Goal: Task Accomplishment & Management: Complete application form

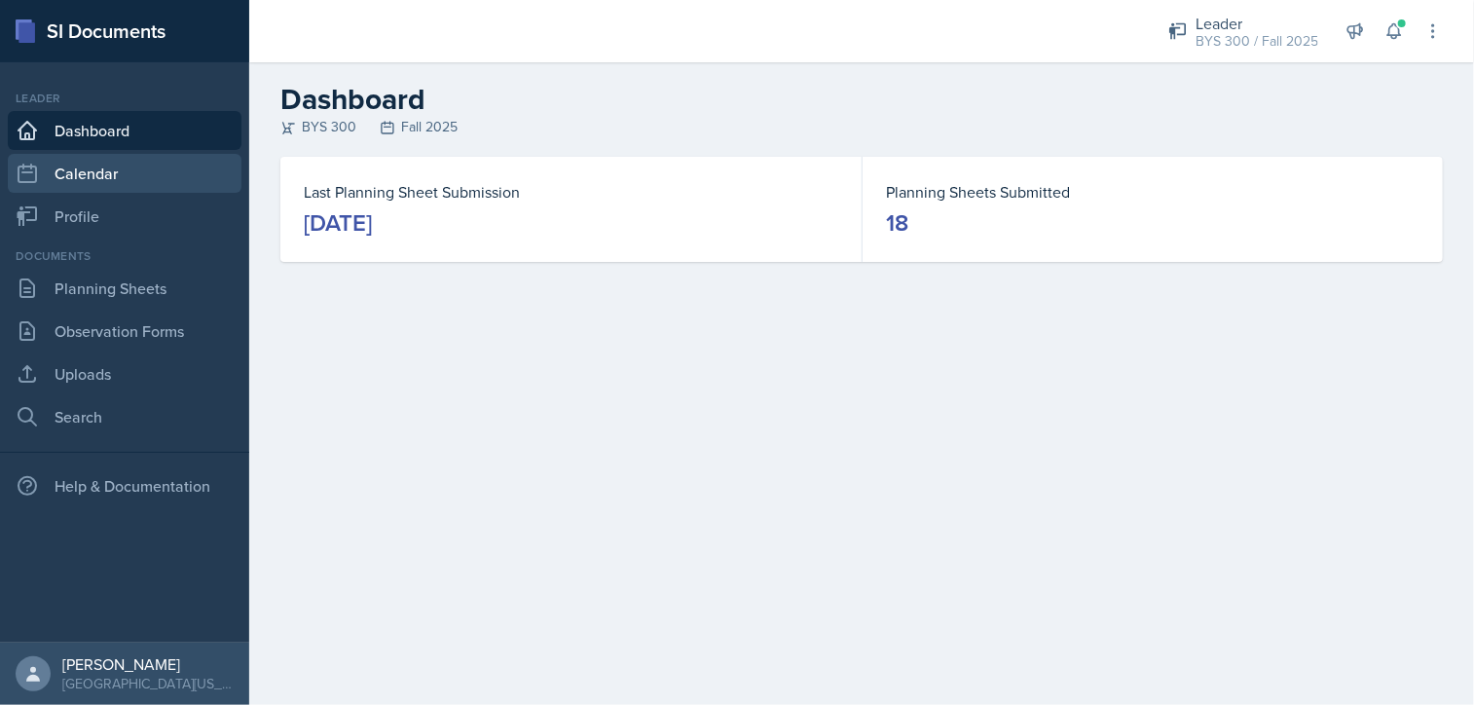
click at [82, 185] on link "Calendar" at bounding box center [125, 173] width 234 height 39
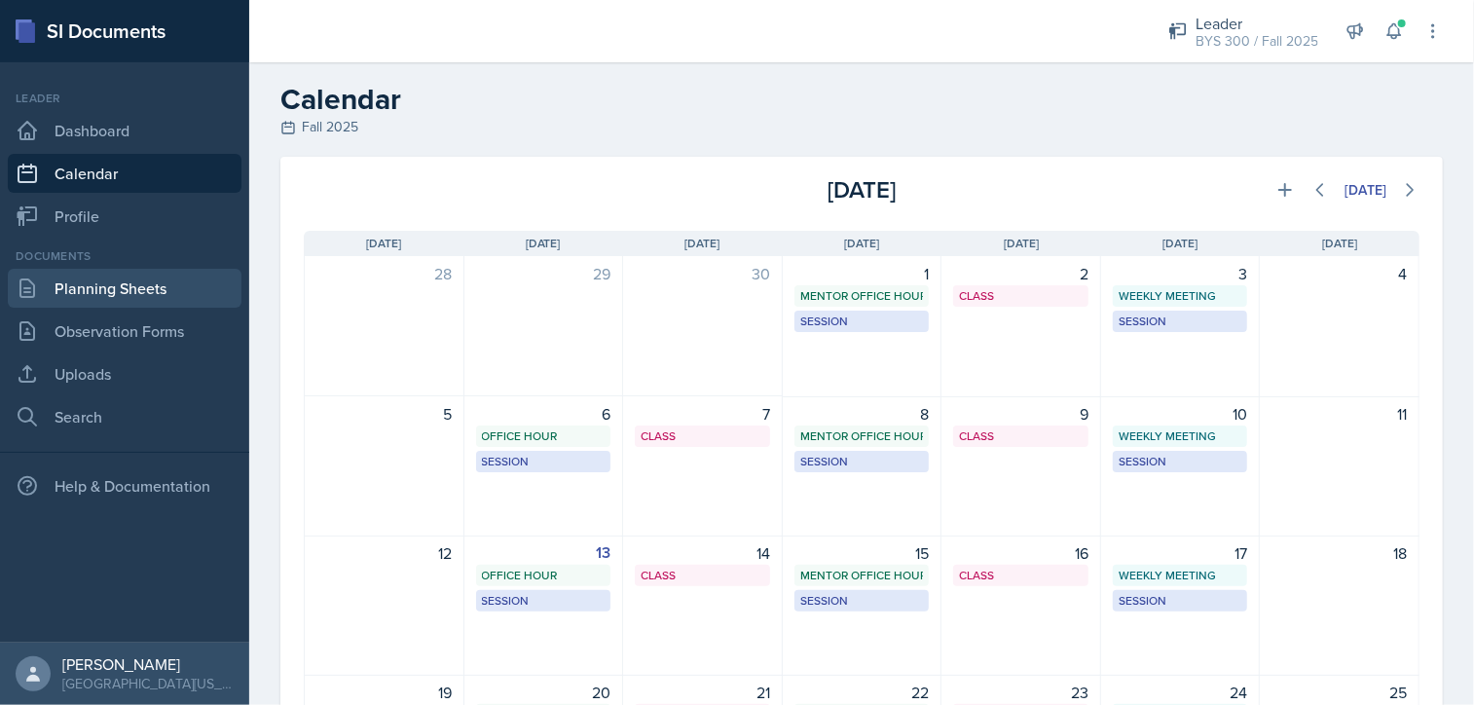
click at [101, 299] on link "Planning Sheets" at bounding box center [125, 288] width 234 height 39
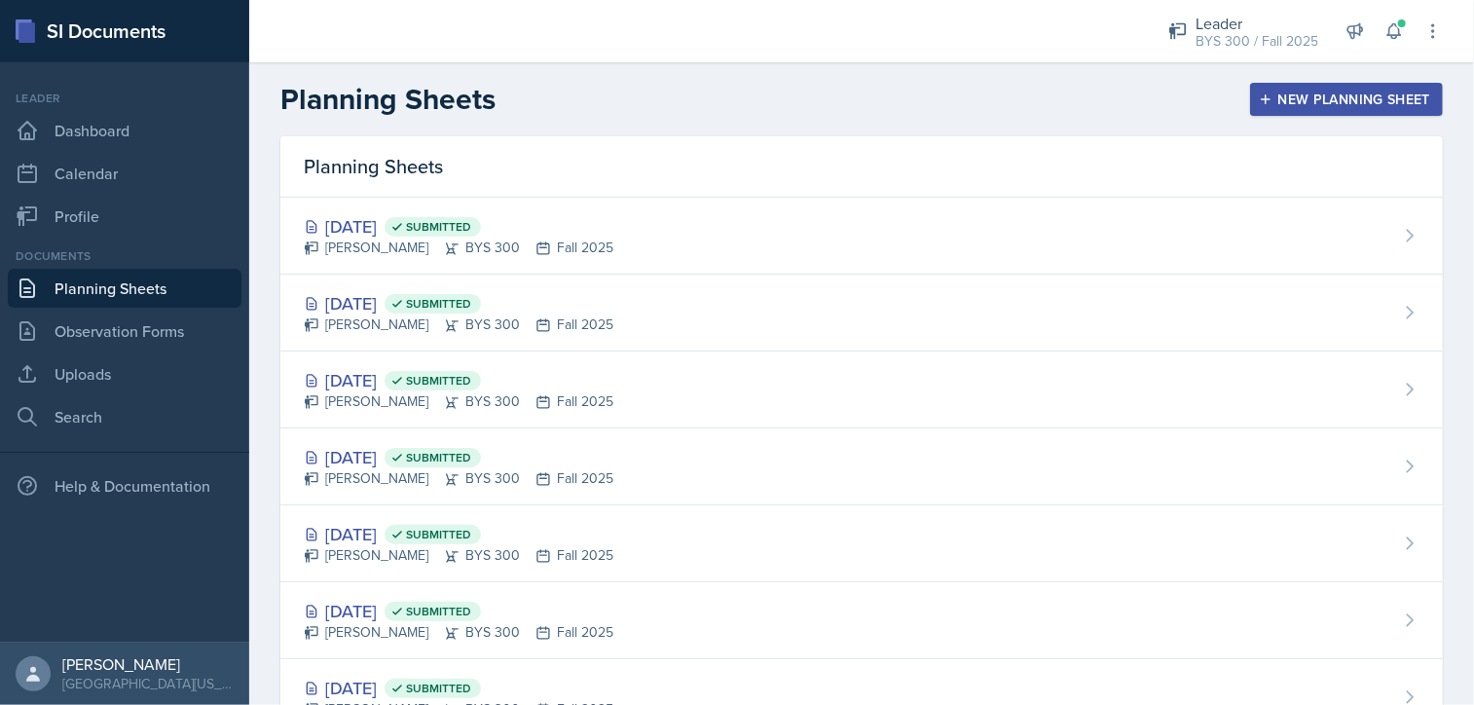
click at [1352, 94] on div "New Planning Sheet" at bounding box center [1345, 99] width 167 height 16
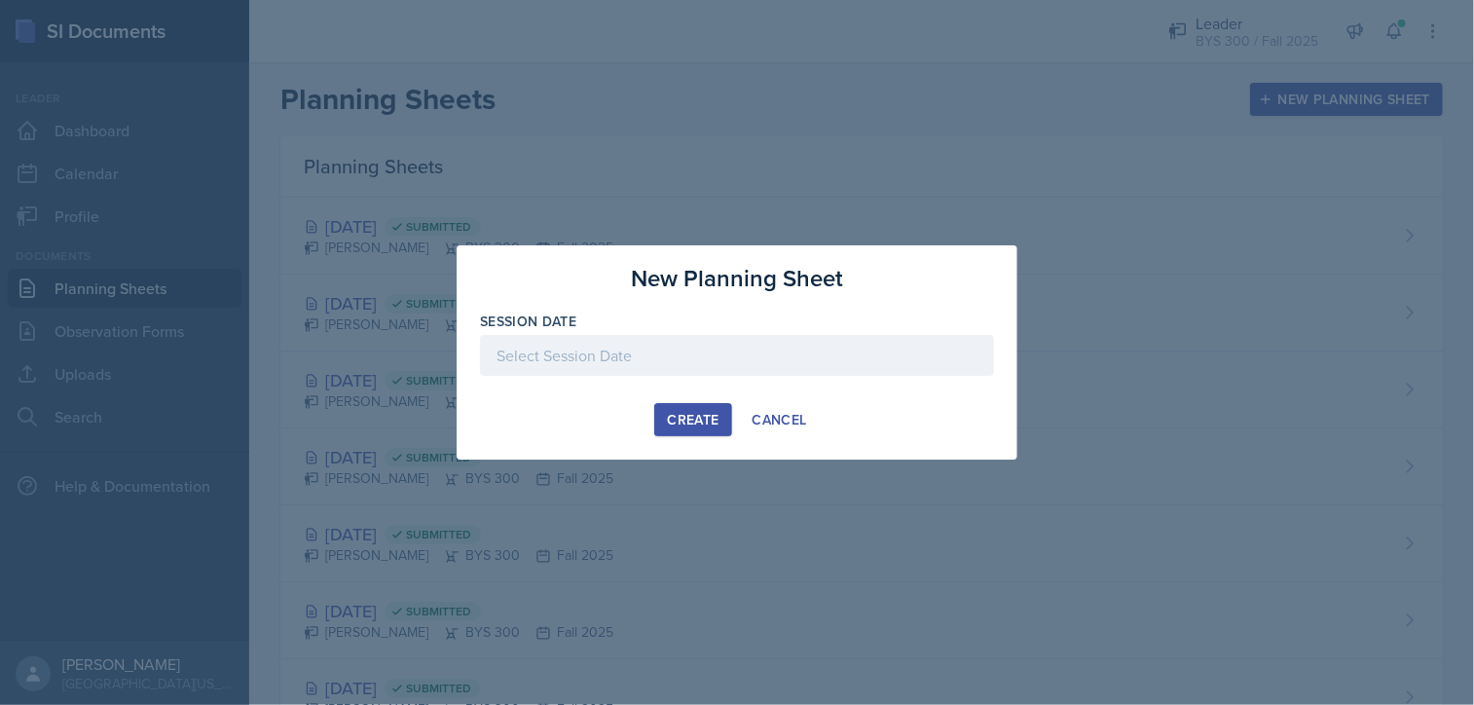
click at [764, 361] on div at bounding box center [737, 355] width 514 height 41
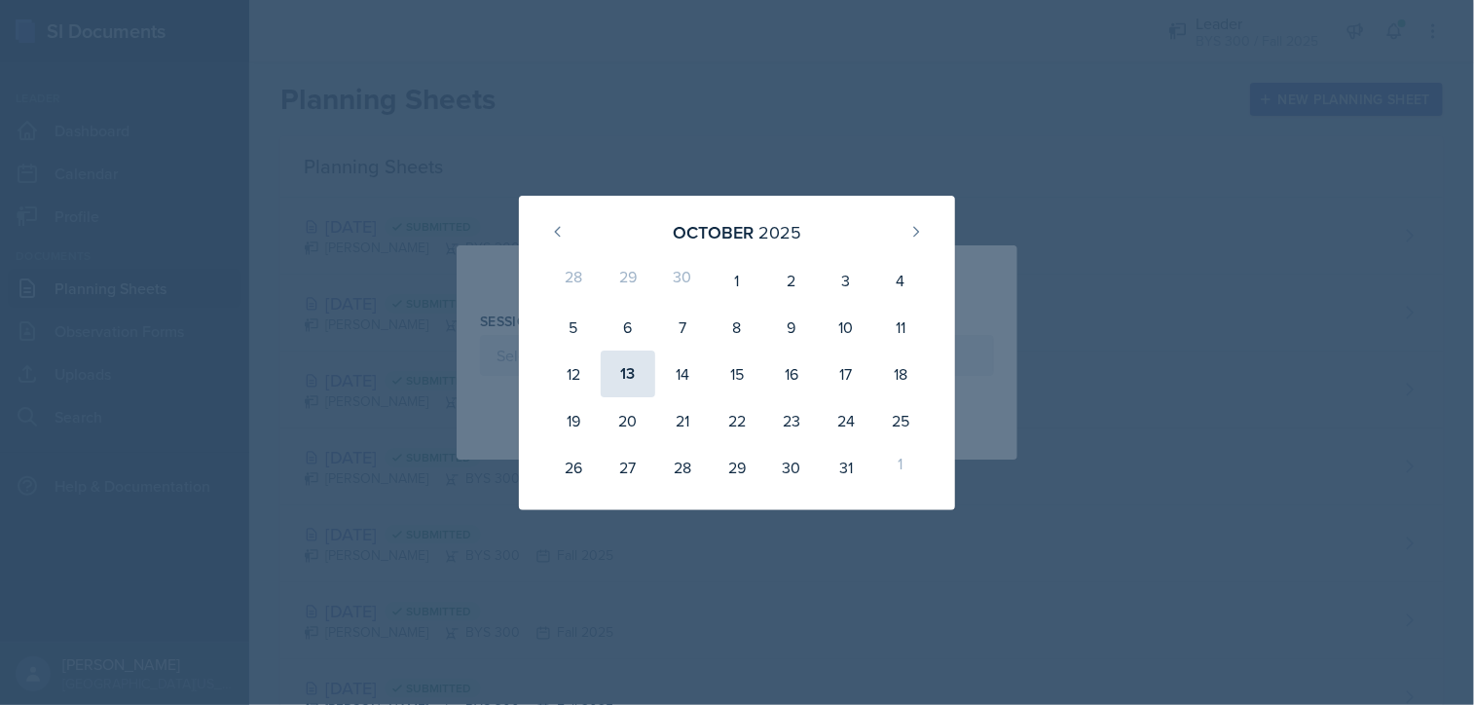
click at [619, 370] on div "13" at bounding box center [628, 373] width 55 height 47
type input "[DATE]"
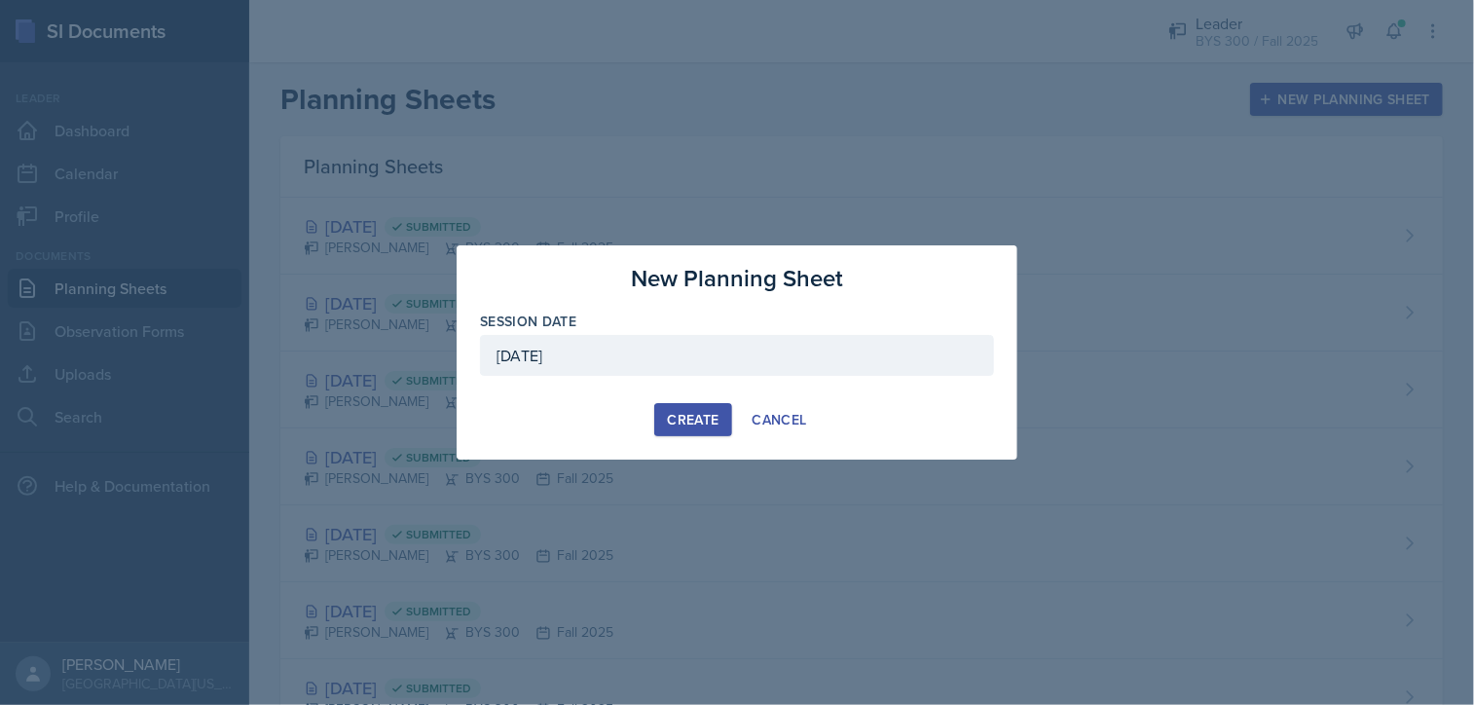
click at [666, 411] on button "Create" at bounding box center [692, 419] width 77 height 33
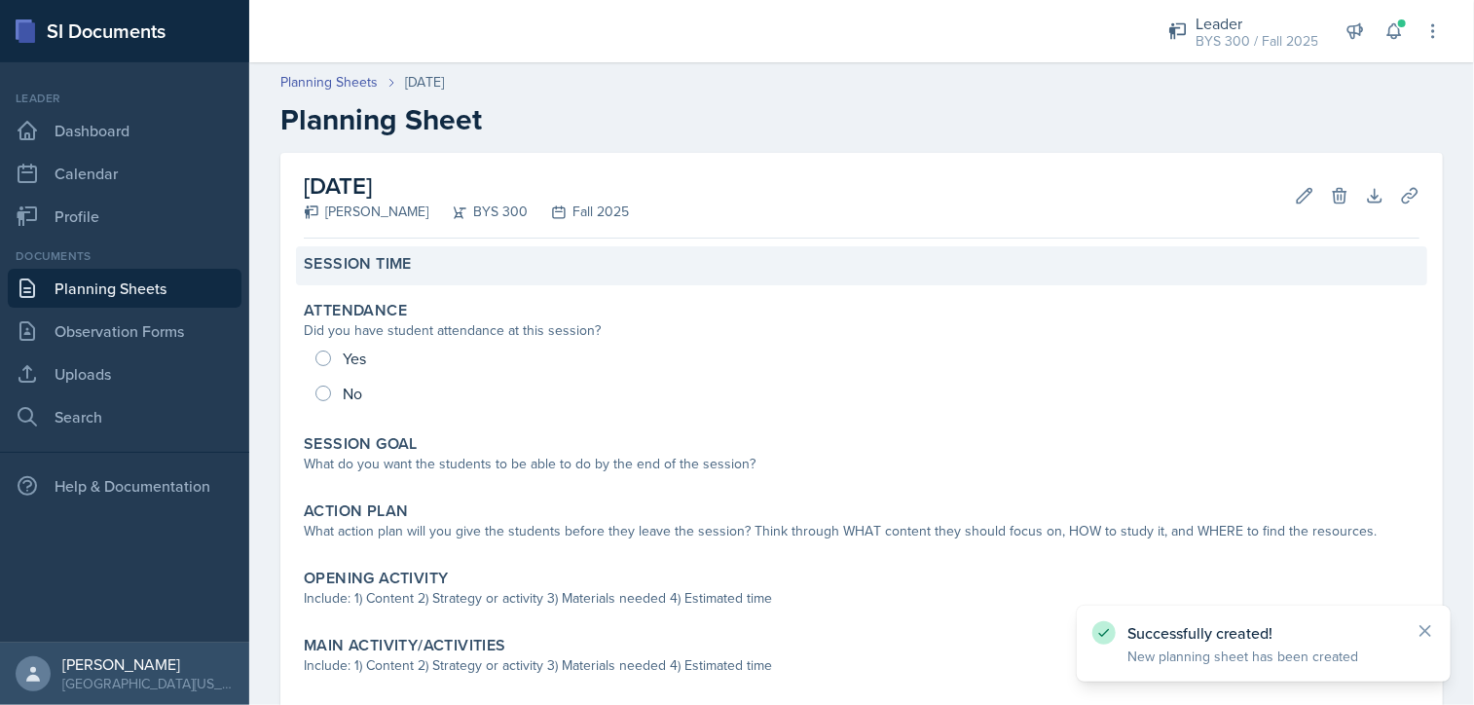
click at [352, 267] on label "Session Time" at bounding box center [358, 263] width 108 height 19
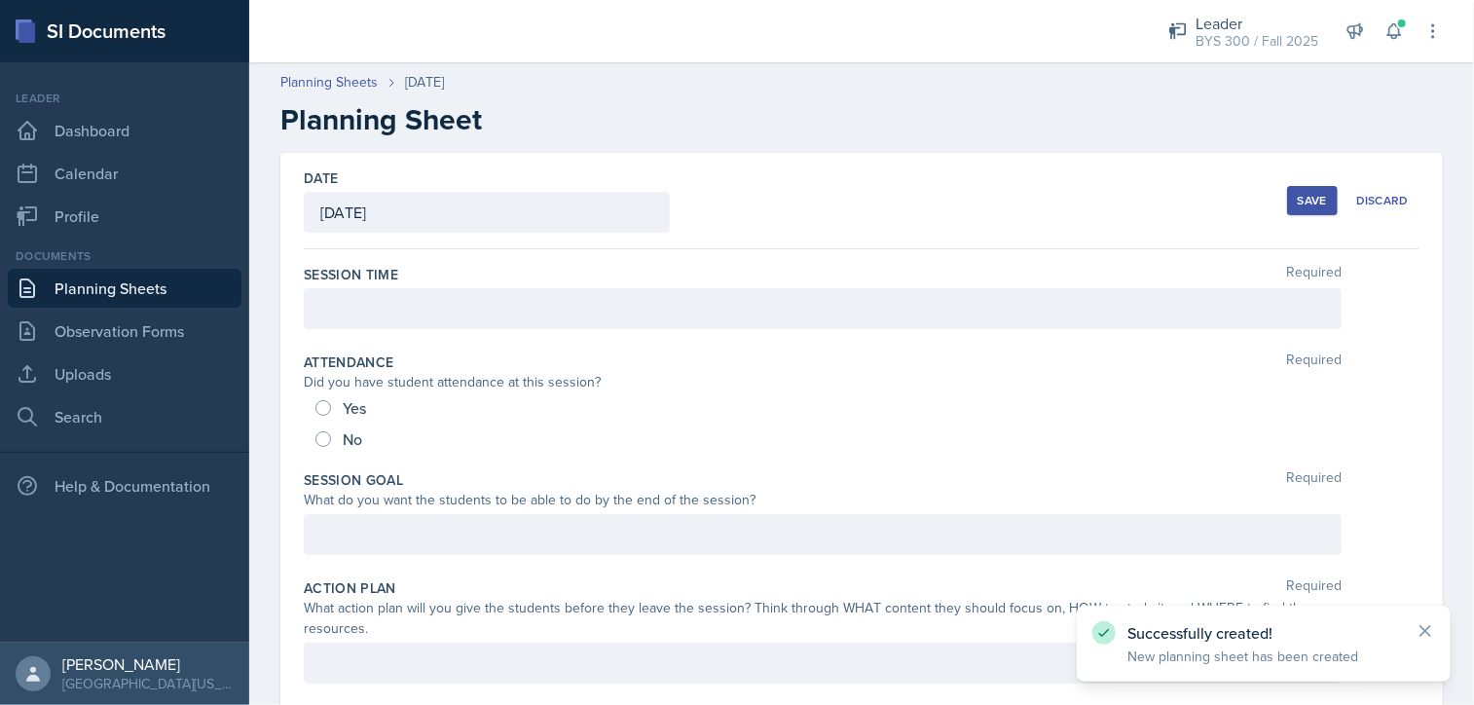
click at [353, 302] on div at bounding box center [822, 308] width 1037 height 41
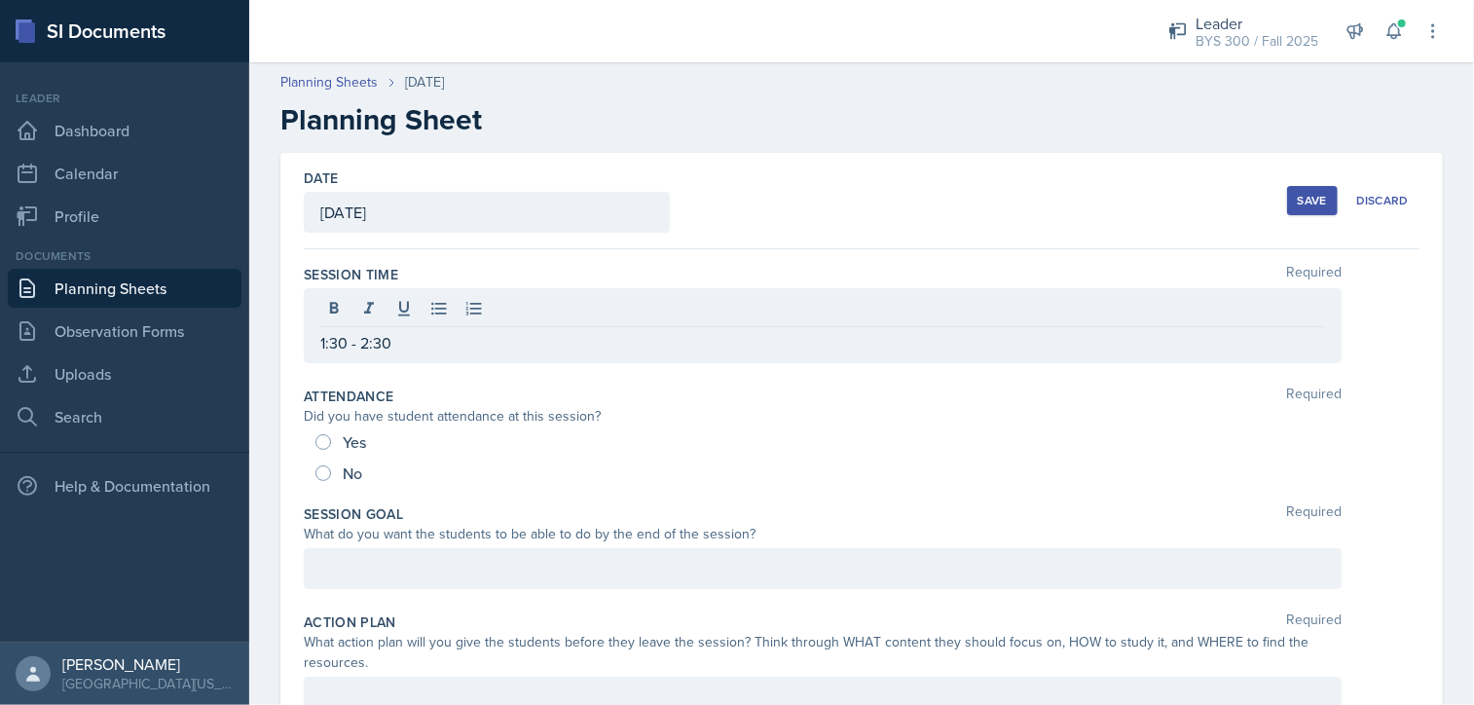
click at [438, 579] on div at bounding box center [822, 568] width 1037 height 41
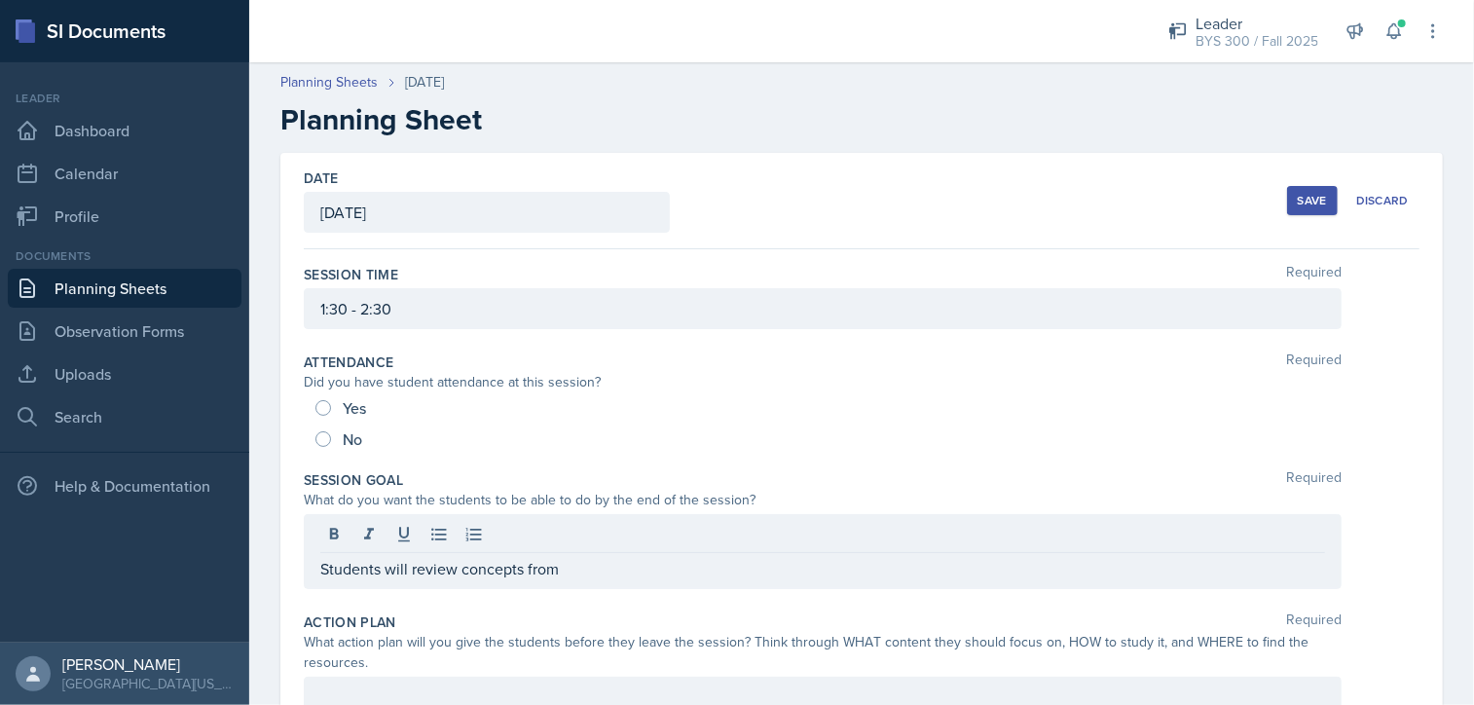
click at [1287, 200] on button "Save" at bounding box center [1312, 200] width 51 height 29
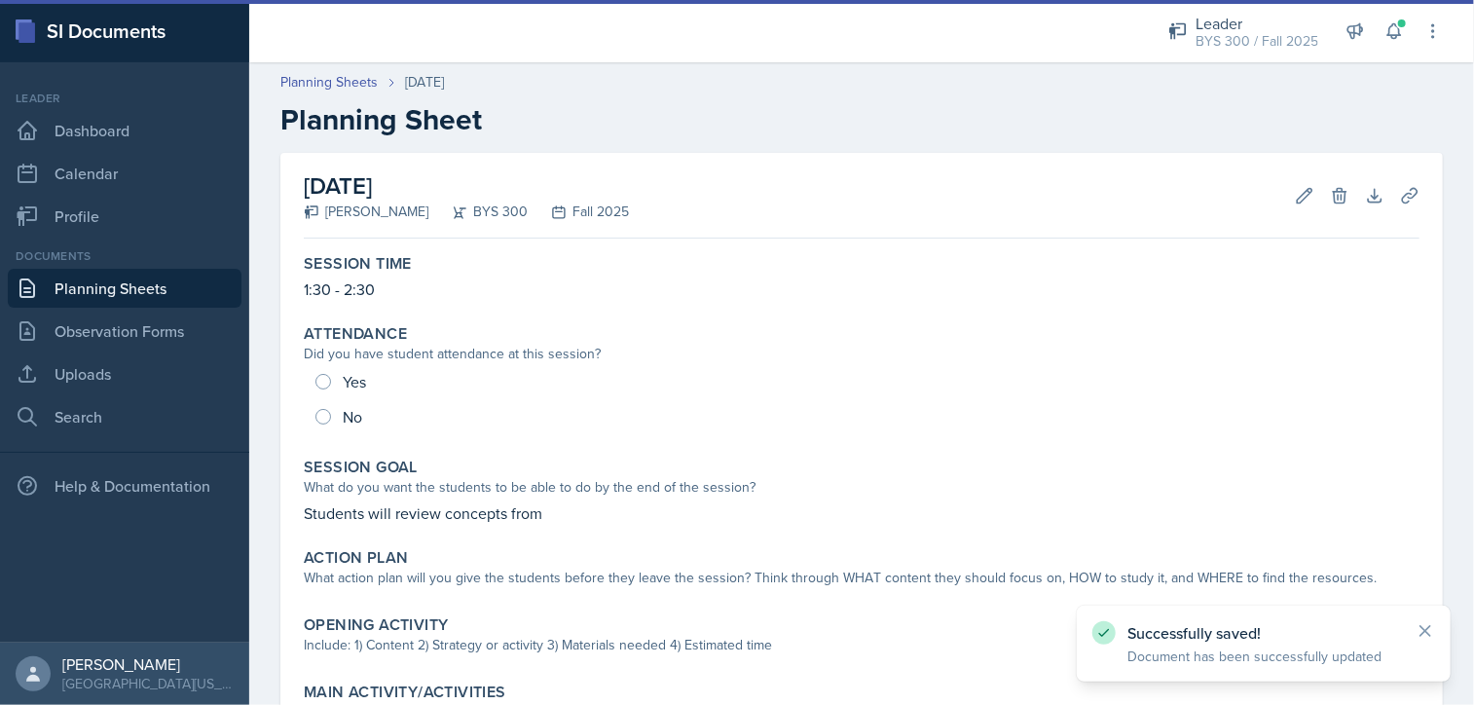
click at [172, 288] on link "Planning Sheets" at bounding box center [125, 288] width 234 height 39
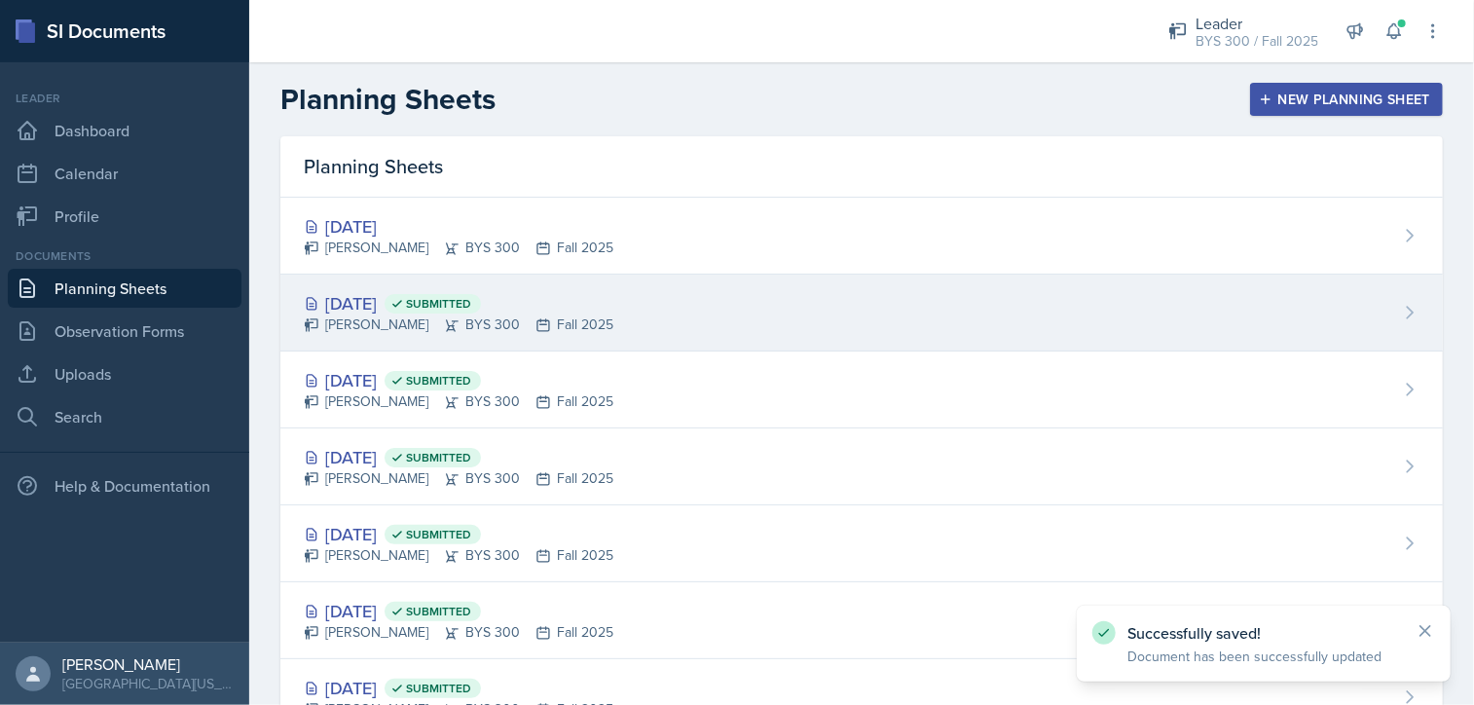
click at [419, 306] on div "[DATE] Submitted" at bounding box center [458, 303] width 309 height 26
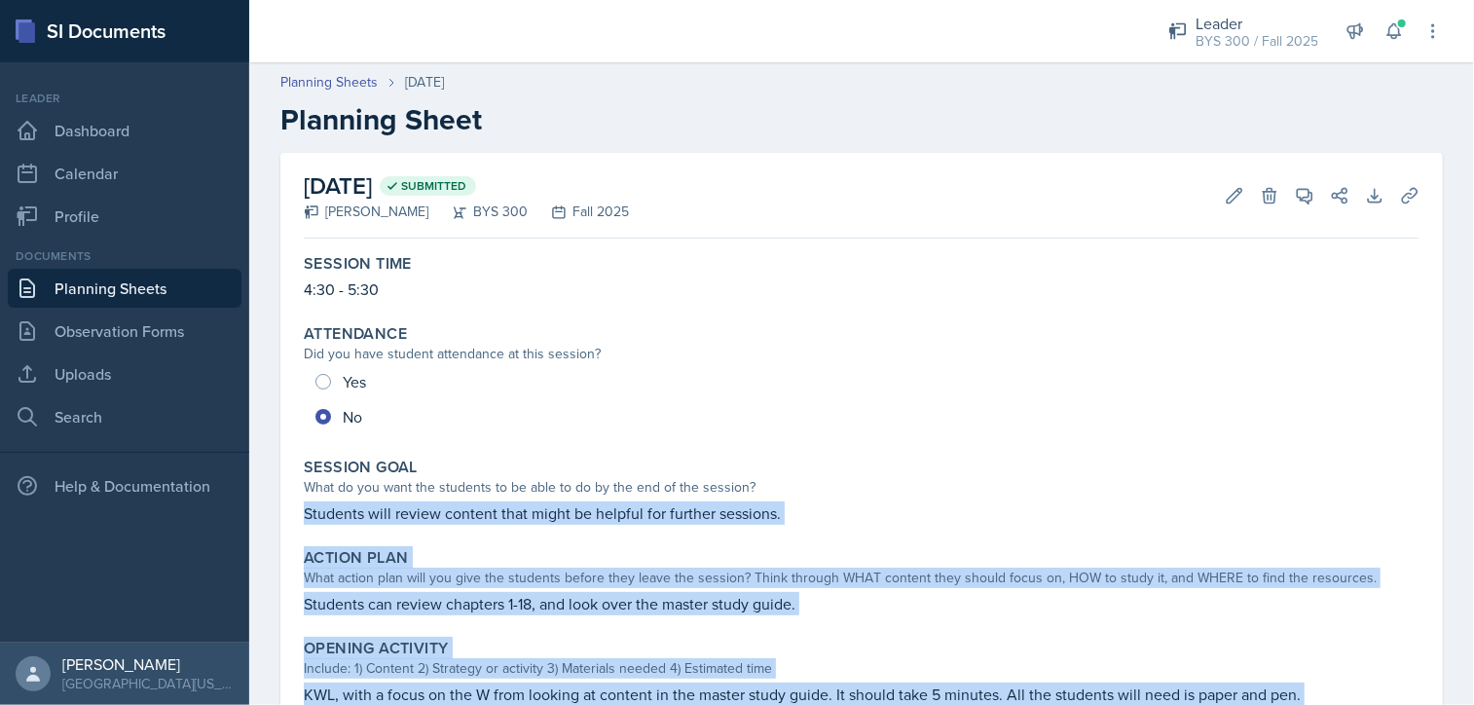
scroll to position [440, 0]
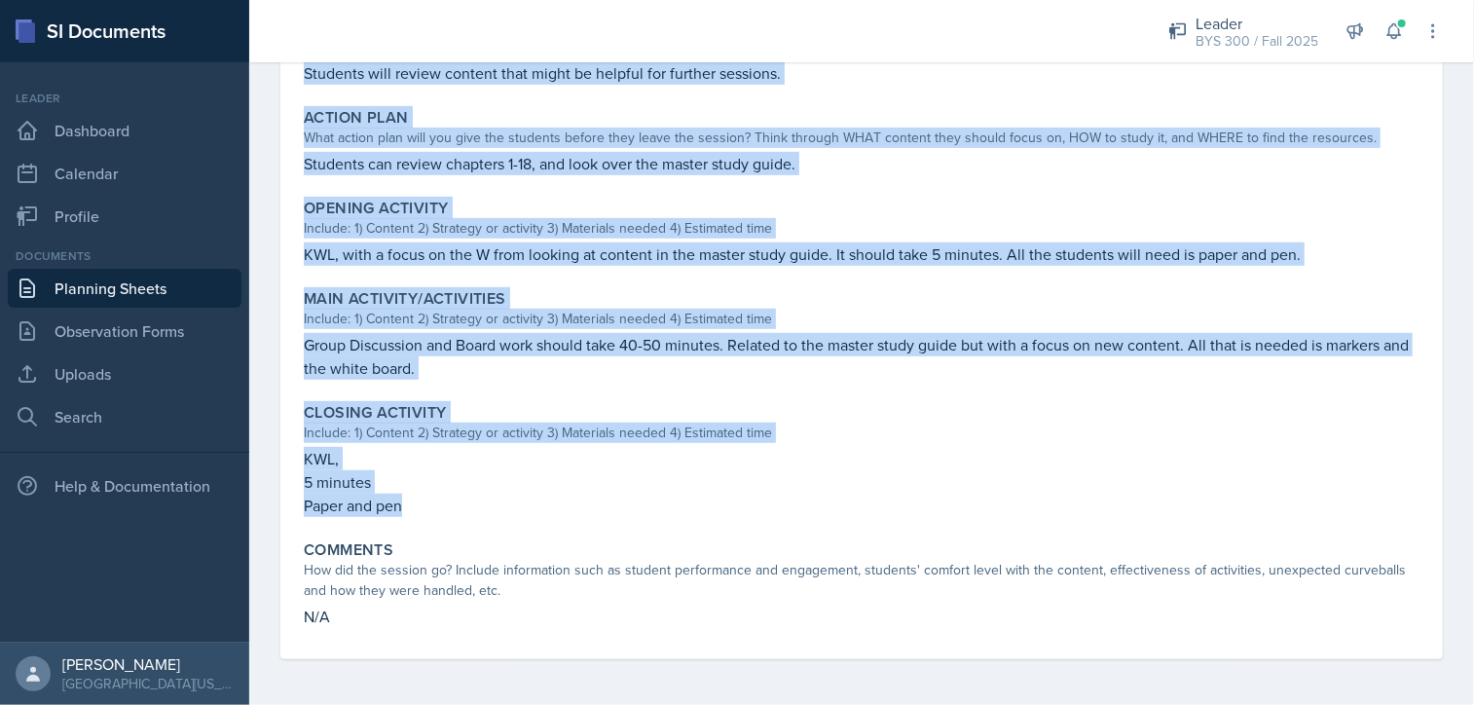
drag, startPoint x: 305, startPoint y: 511, endPoint x: 815, endPoint y: 521, distance: 510.1
click at [815, 521] on div "Session Time 4:30 - 5:30 Attendance Did you have student attendance at this ses…" at bounding box center [861, 232] width 1115 height 853
copy div "Students will review content that might be helpful for further sessions. Action…"
click at [156, 293] on link "Planning Sheets" at bounding box center [125, 288] width 234 height 39
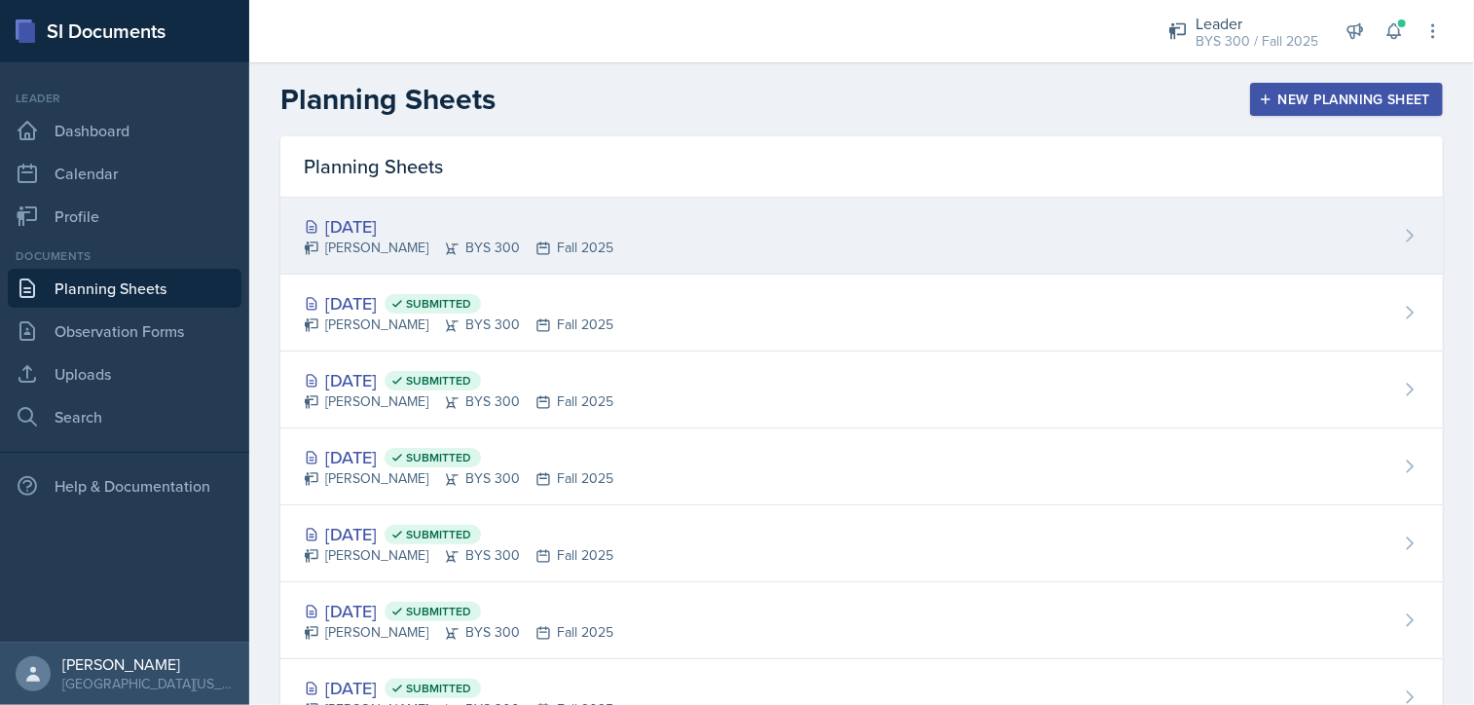
click at [600, 250] on div "[PERSON_NAME] BYS 300 Fall 2025" at bounding box center [458, 247] width 309 height 20
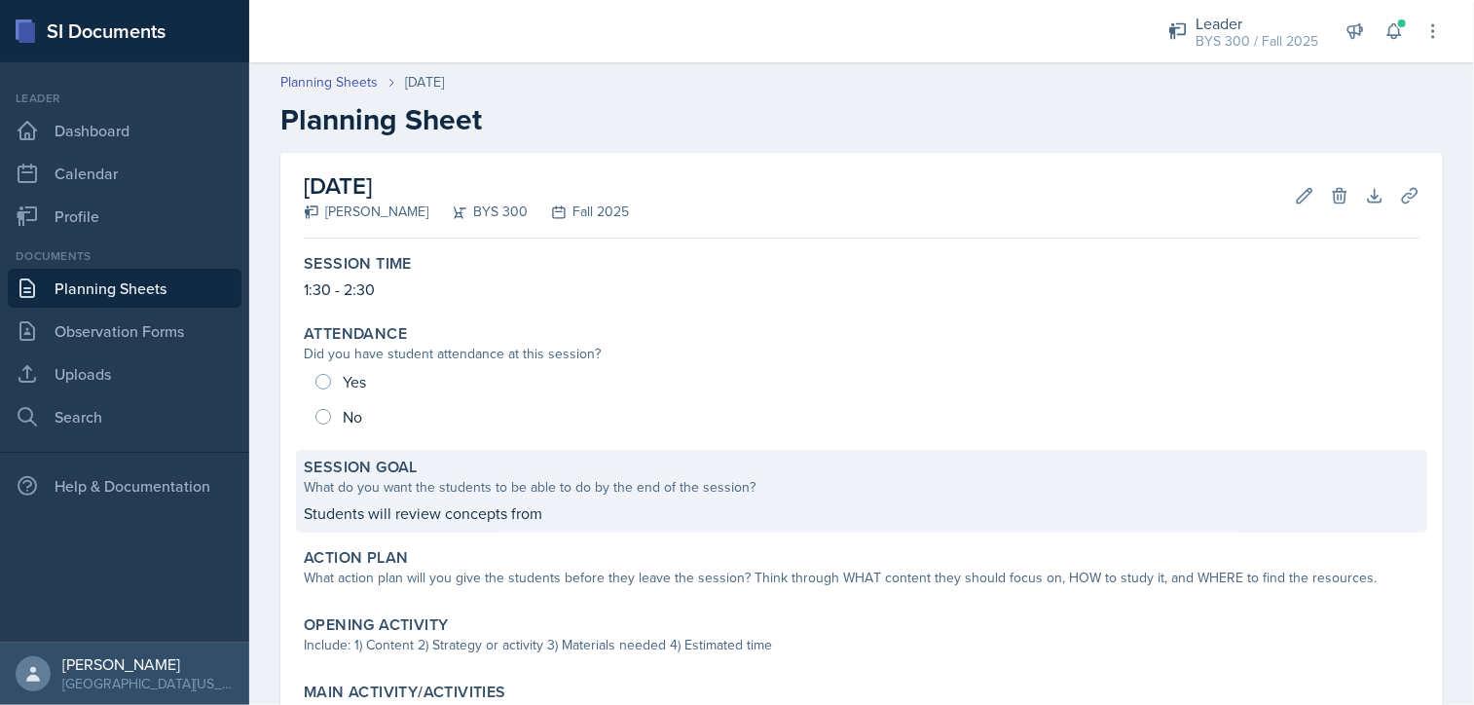
click at [518, 517] on p "Students will review concepts from" at bounding box center [861, 512] width 1115 height 23
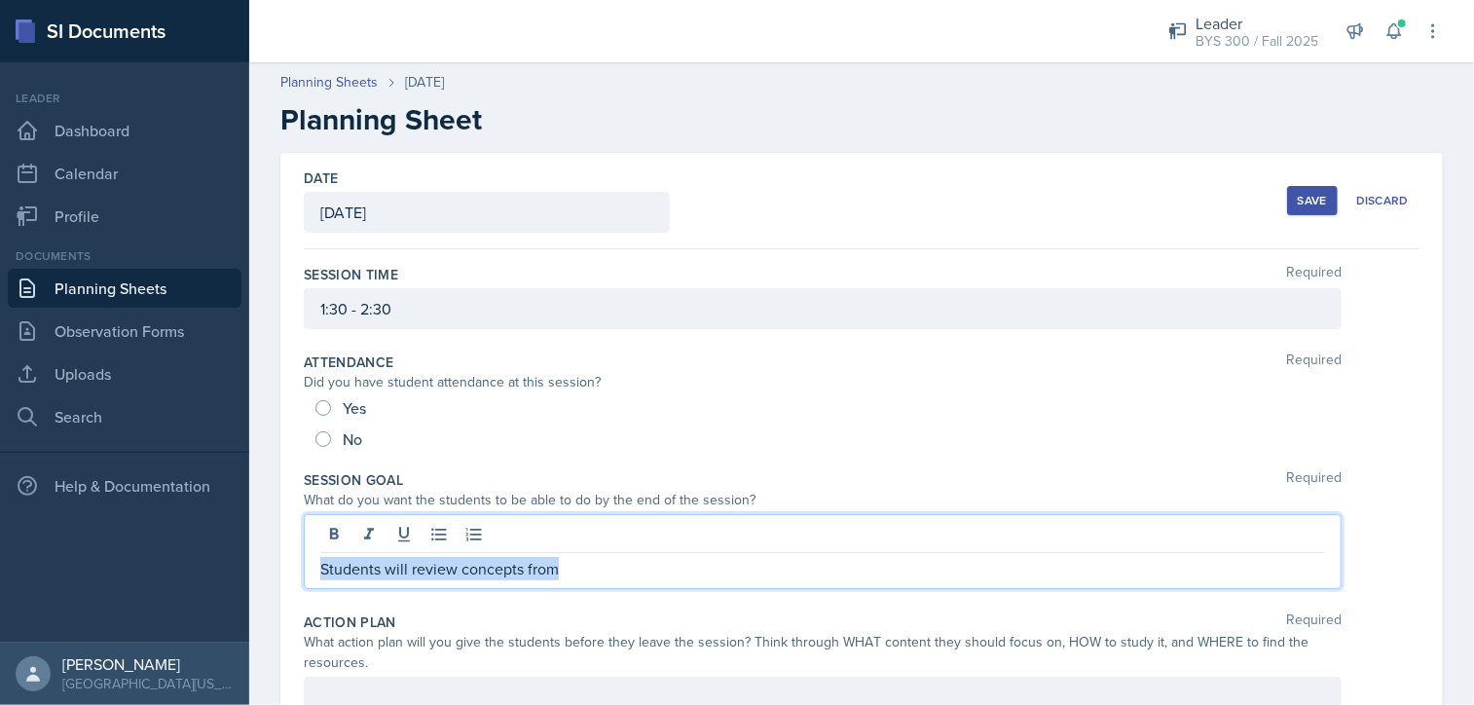
drag, startPoint x: 571, startPoint y: 531, endPoint x: 166, endPoint y: 538, distance: 404.9
click at [166, 538] on div "SI Documents Leader Dashboard Calendar Profile Documents Planning Sheets Observ…" at bounding box center [737, 352] width 1474 height 705
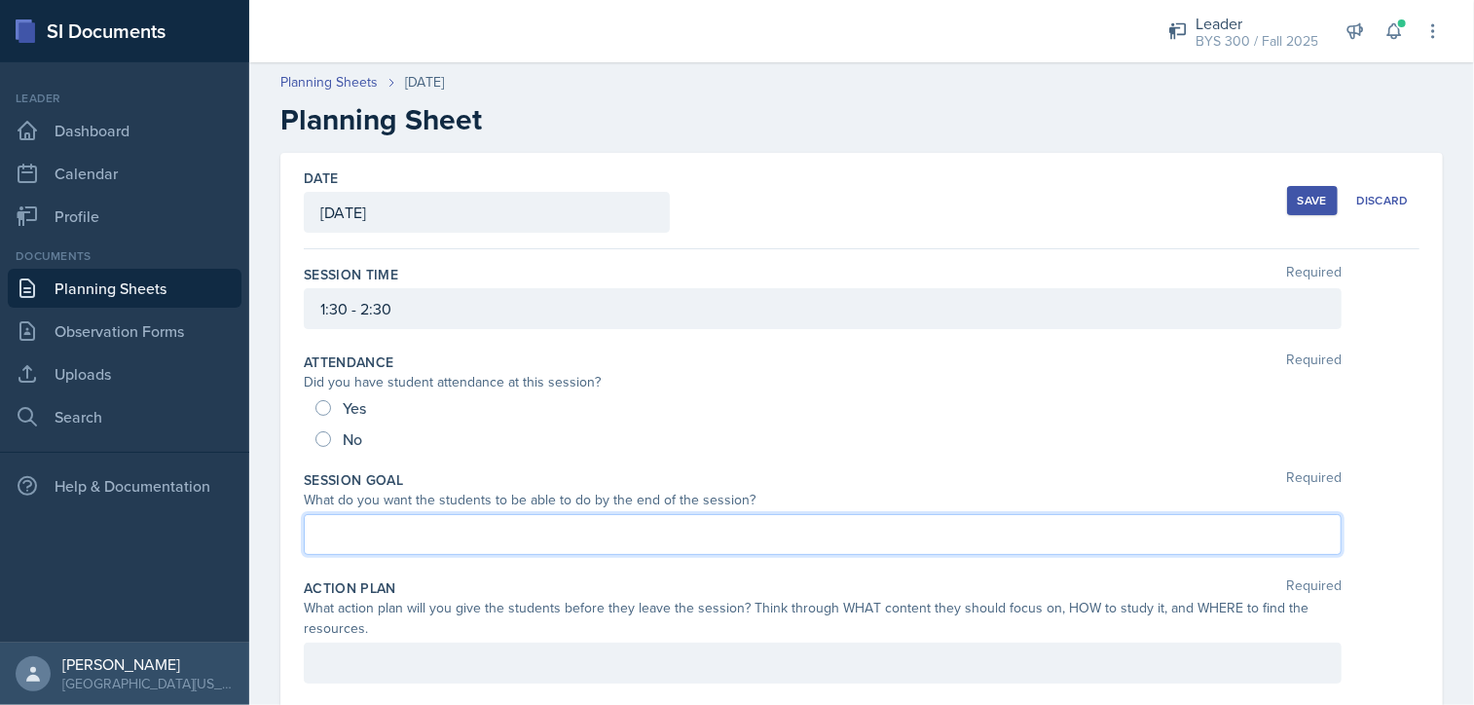
scroll to position [241, 0]
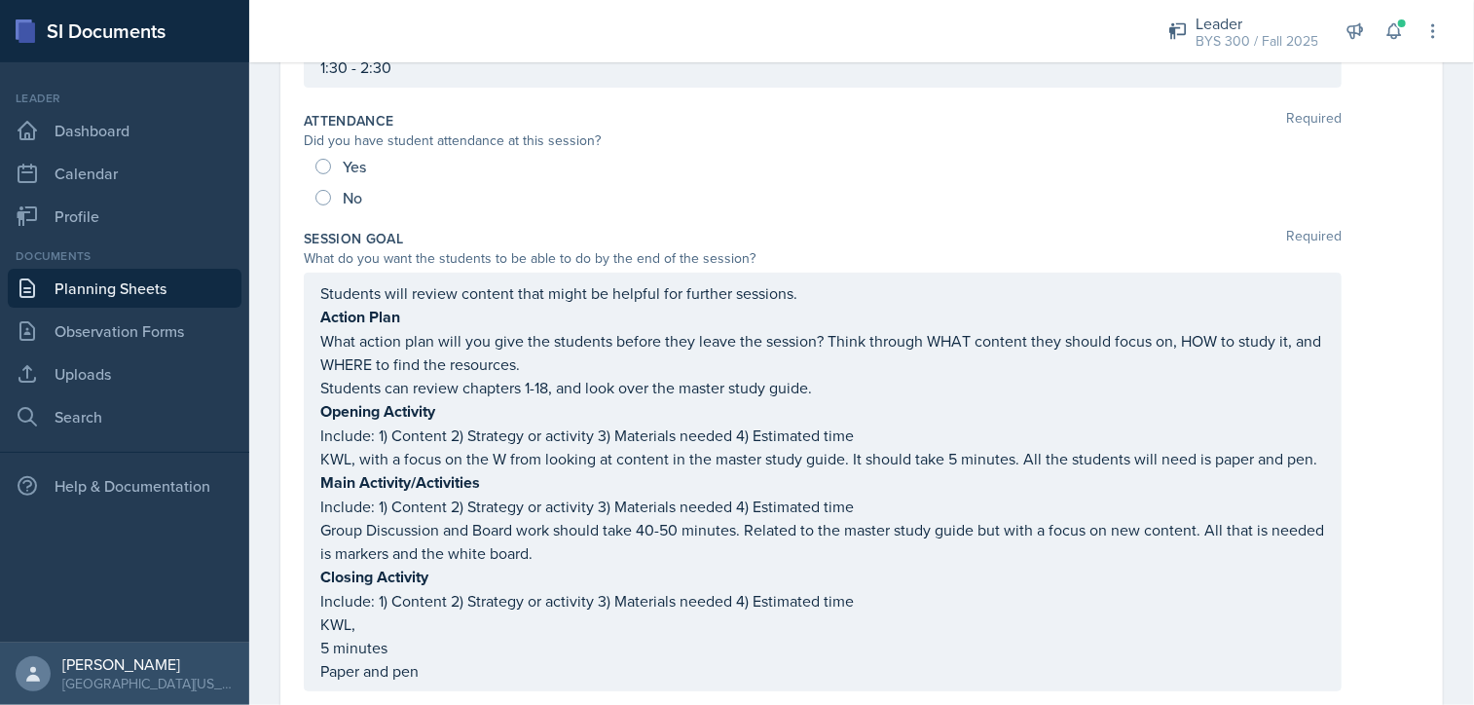
drag, startPoint x: 317, startPoint y: 312, endPoint x: 746, endPoint y: 665, distance: 554.5
click at [746, 665] on div "Students will review content that might be helpful for further sessions. Action…" at bounding box center [822, 482] width 1037 height 419
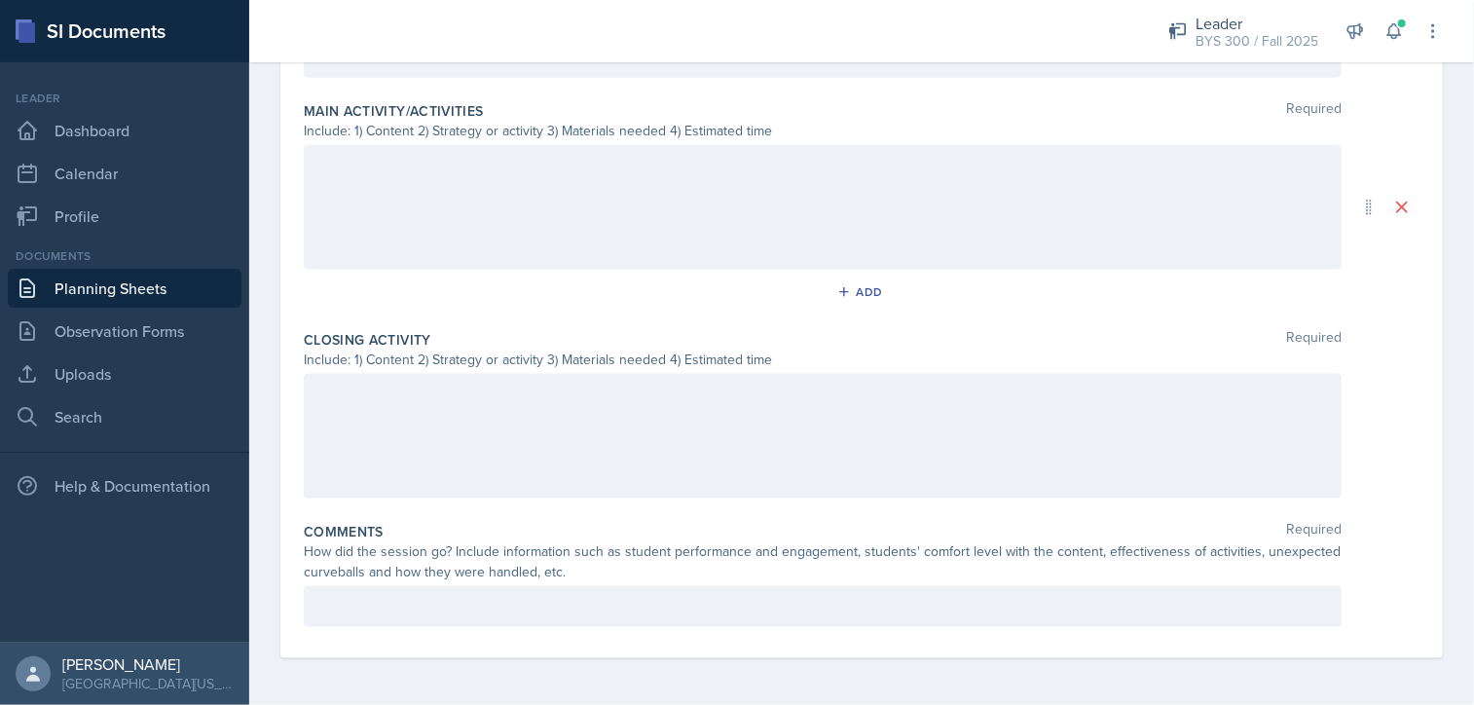
drag, startPoint x: 322, startPoint y: 314, endPoint x: 652, endPoint y: 761, distance: 555.4
click at [652, 674] on html "SI Documents Leader Dashboard Calendar Profile Documents Planning Sheets Observ…" at bounding box center [737, 352] width 1474 height 705
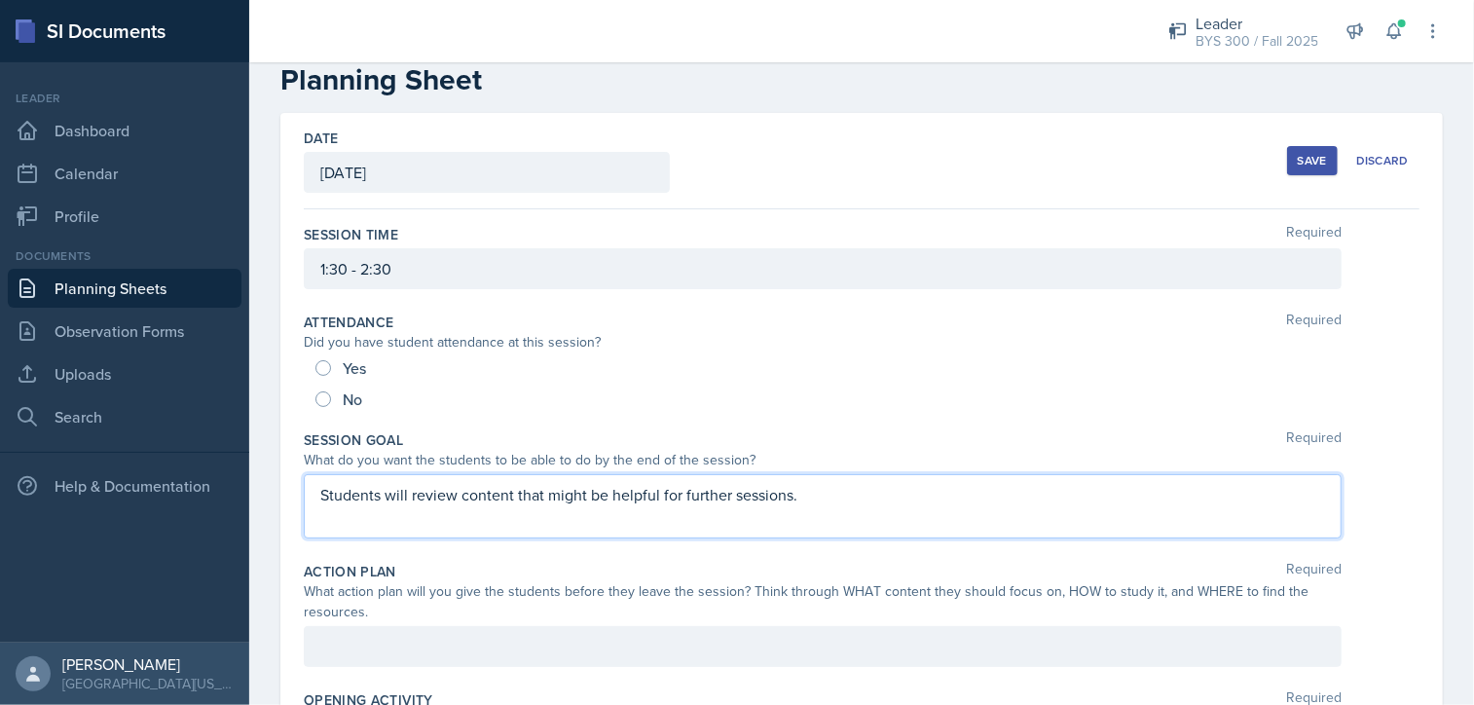
scroll to position [41, 0]
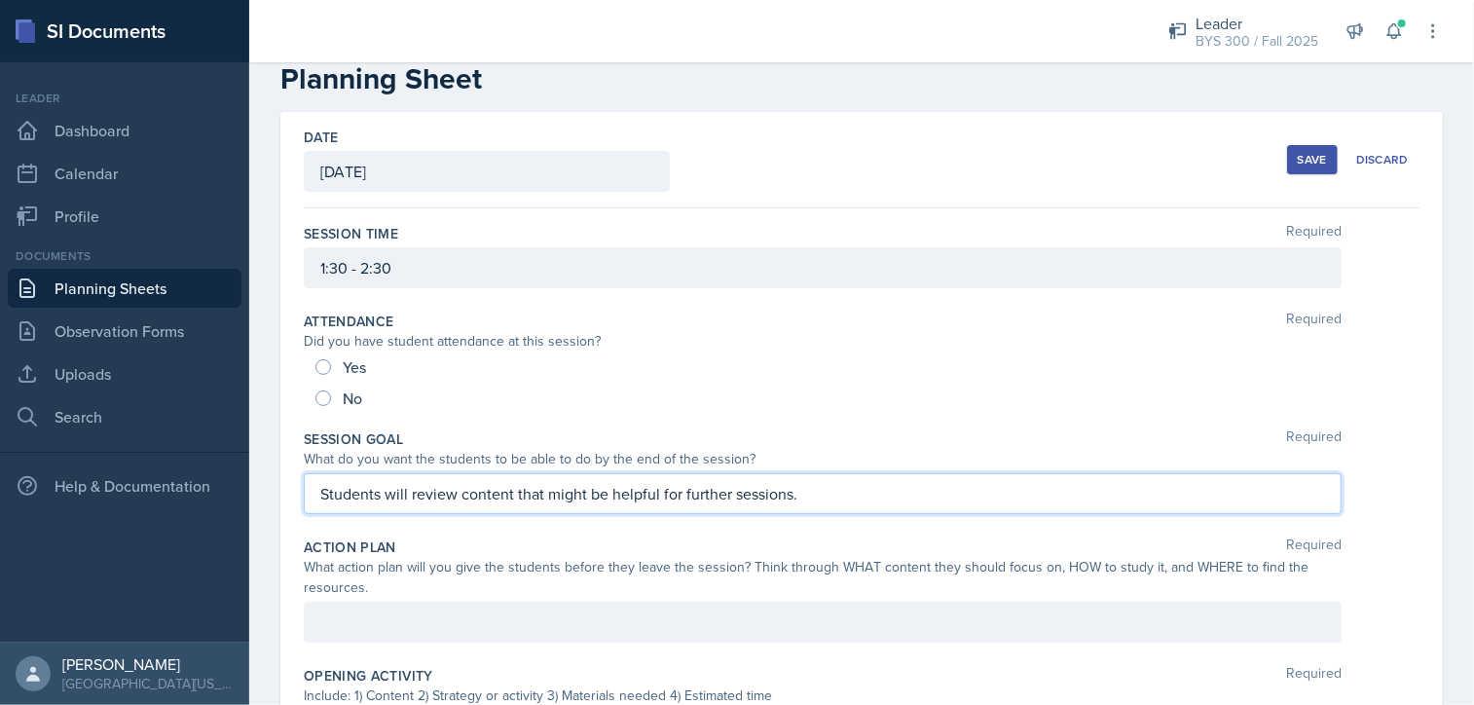
click at [645, 622] on div at bounding box center [822, 621] width 1037 height 41
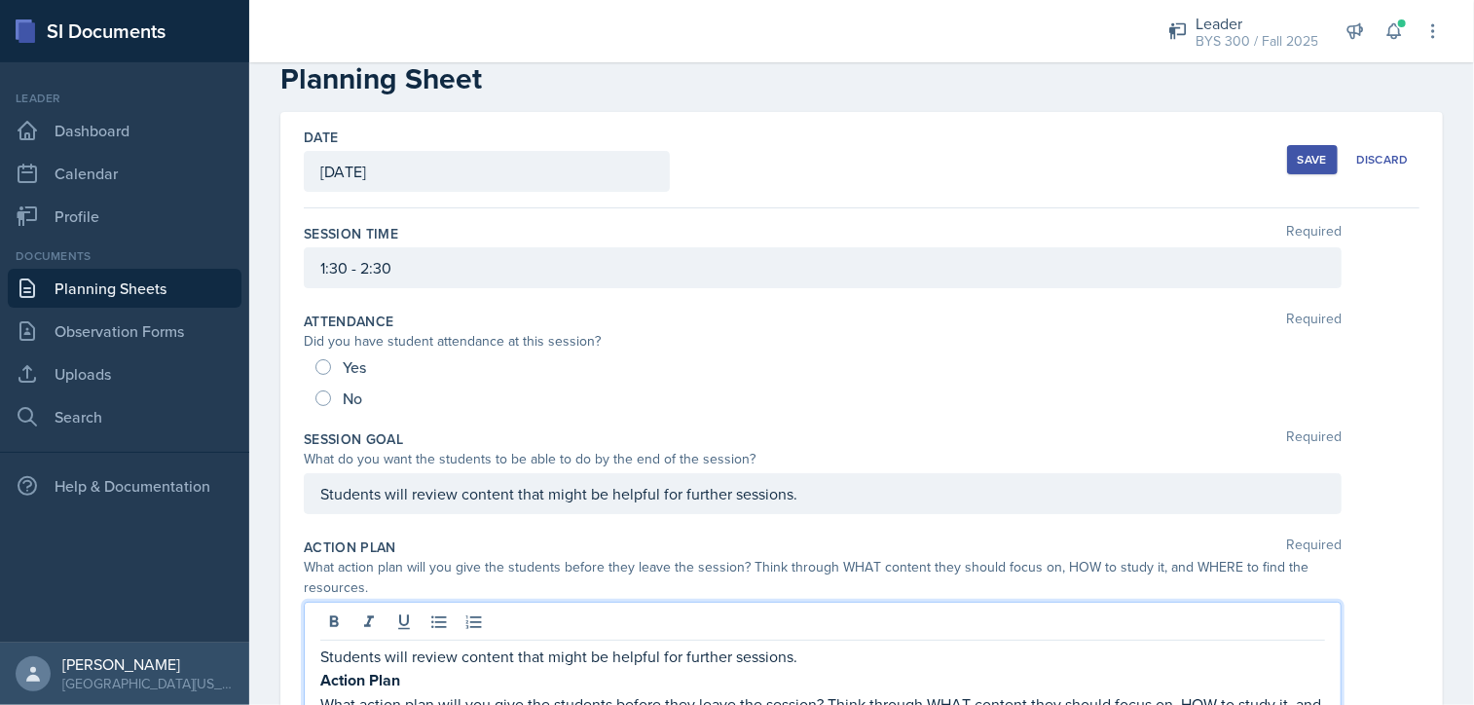
scroll to position [403, 0]
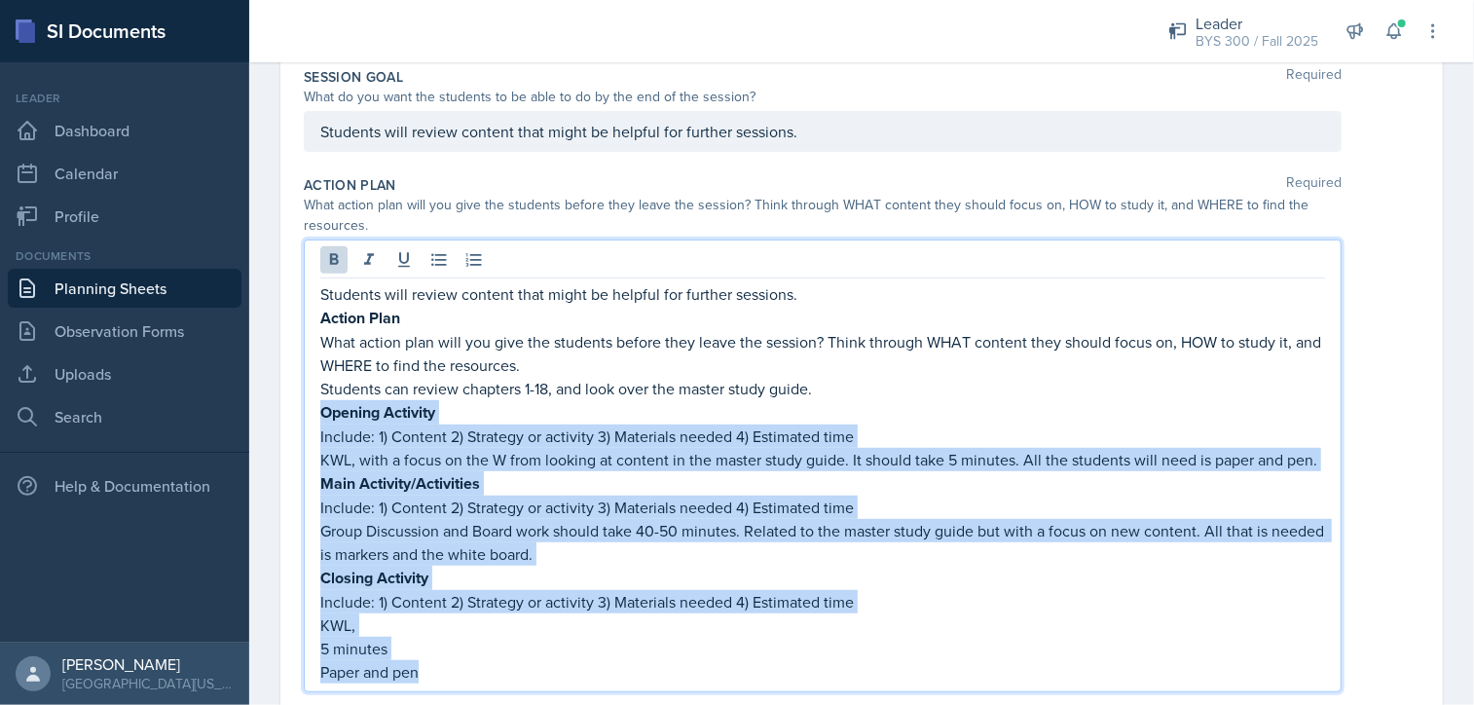
drag, startPoint x: 491, startPoint y: 696, endPoint x: 321, endPoint y: 412, distance: 331.3
click at [321, 412] on div "Students will review content that might be helpful for further sessions. Action…" at bounding box center [822, 482] width 1004 height 401
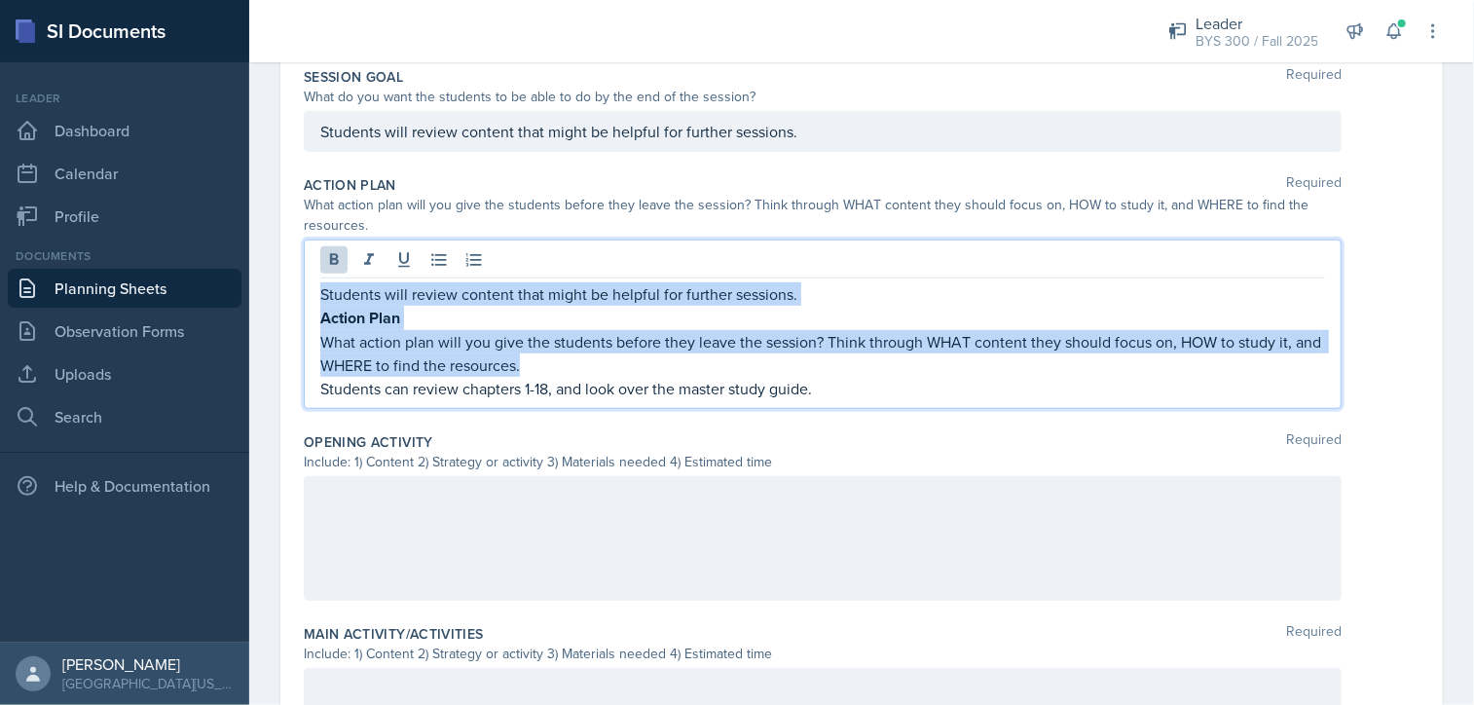
drag, startPoint x: 599, startPoint y: 356, endPoint x: 309, endPoint y: 284, distance: 297.9
click at [309, 284] on div "Students will review content that might be helpful for further sessions. Action…" at bounding box center [822, 323] width 1037 height 169
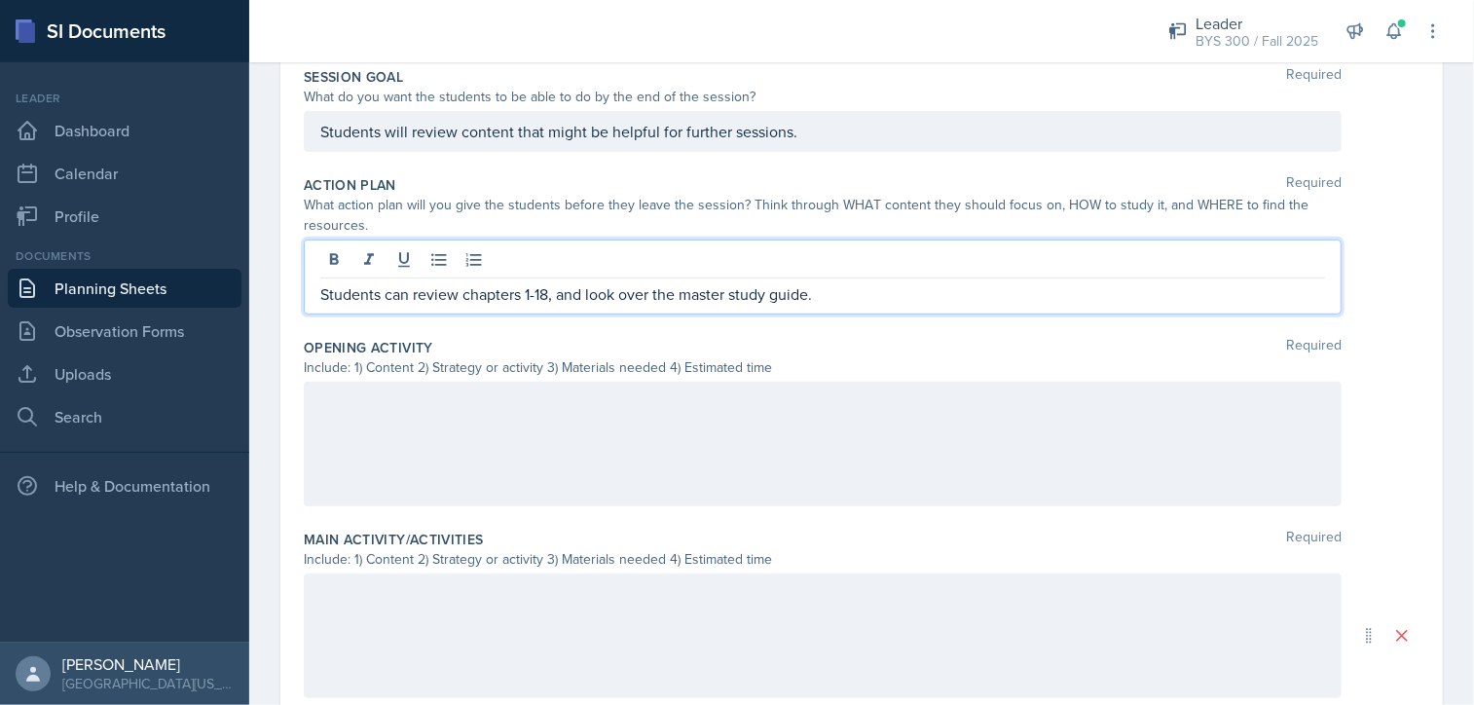
click at [367, 425] on div at bounding box center [822, 444] width 1037 height 125
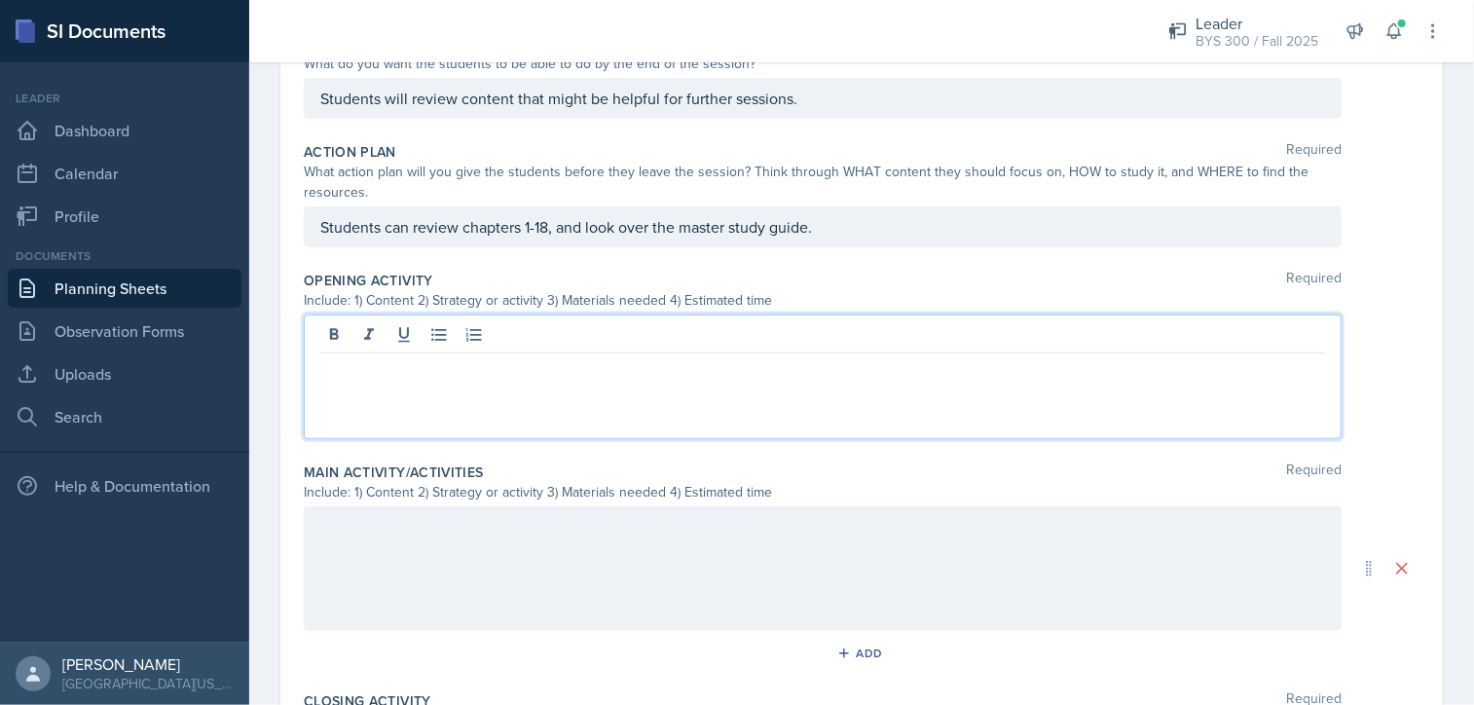
scroll to position [510, 0]
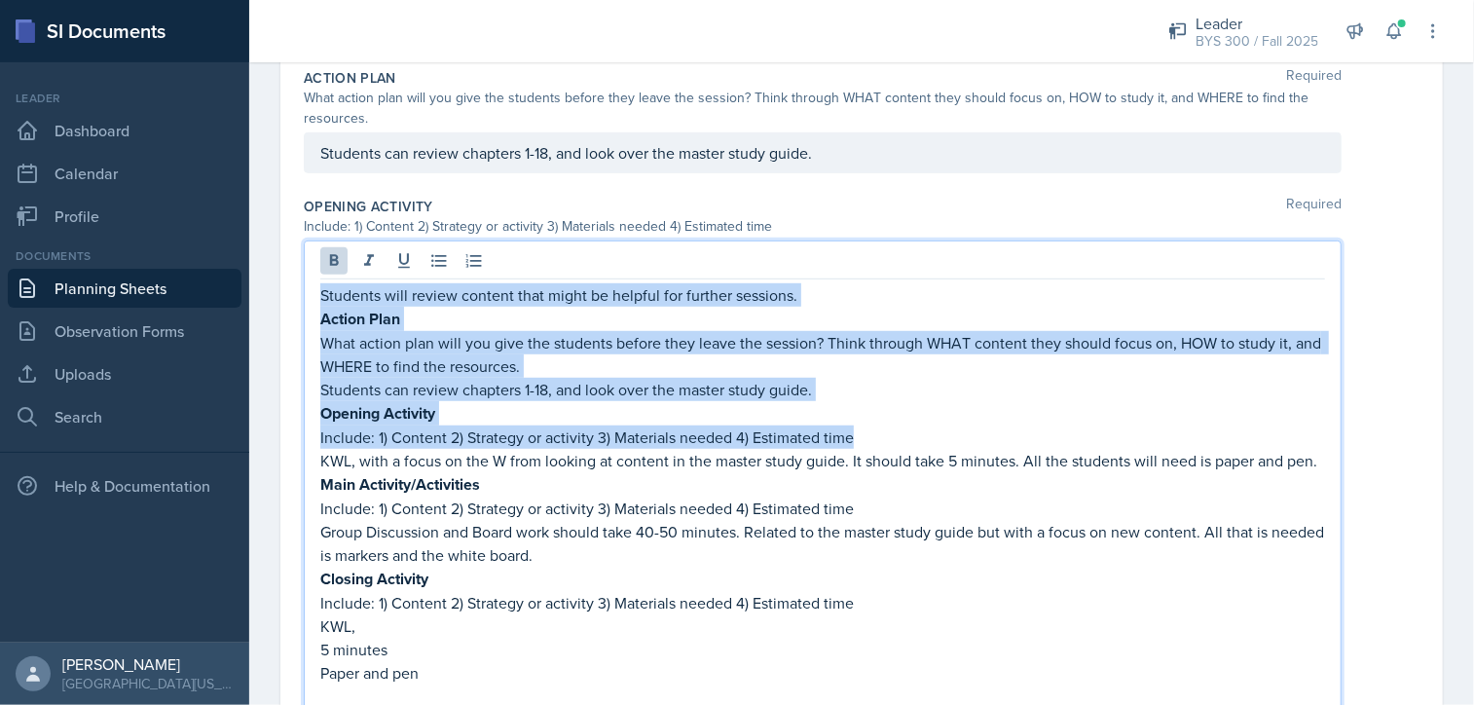
drag, startPoint x: 320, startPoint y: 291, endPoint x: 854, endPoint y: 421, distance: 549.1
click at [854, 421] on div "Students will review content that might be helpful for further sessions. Action…" at bounding box center [822, 495] width 1004 height 424
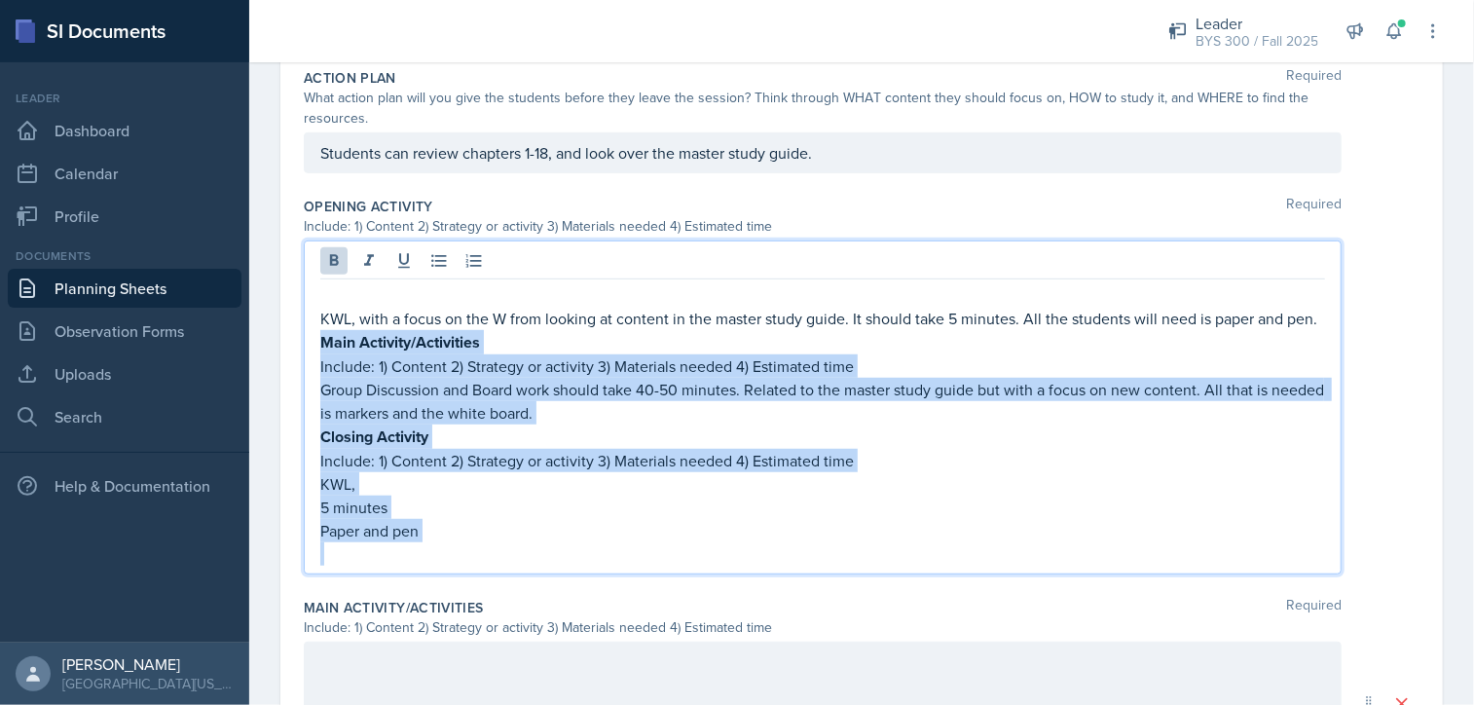
drag, startPoint x: 323, startPoint y: 365, endPoint x: 651, endPoint y: 567, distance: 385.4
click at [651, 565] on div "KWL, with a focus on the W from looking at content in the master study guide. I…" at bounding box center [822, 424] width 1004 height 282
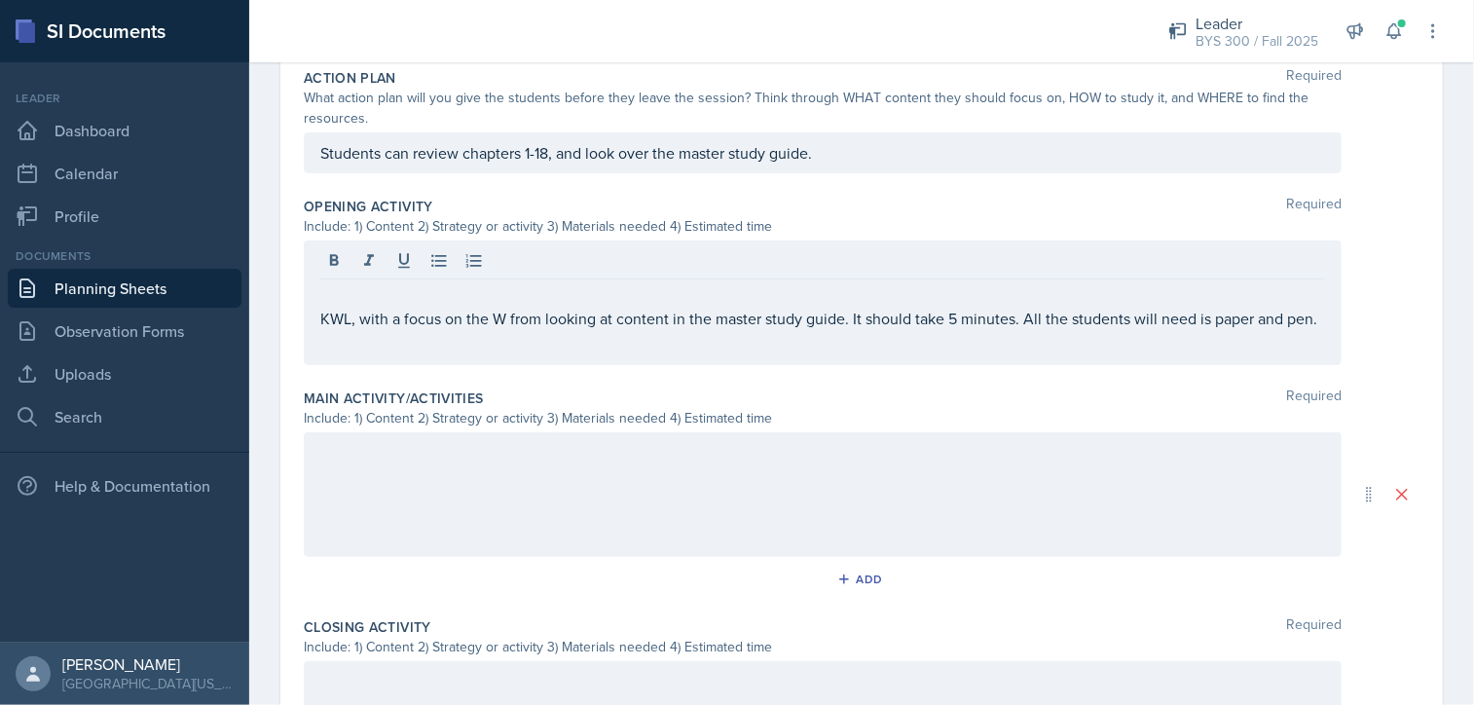
click at [651, 567] on div "Add" at bounding box center [861, 582] width 1115 height 37
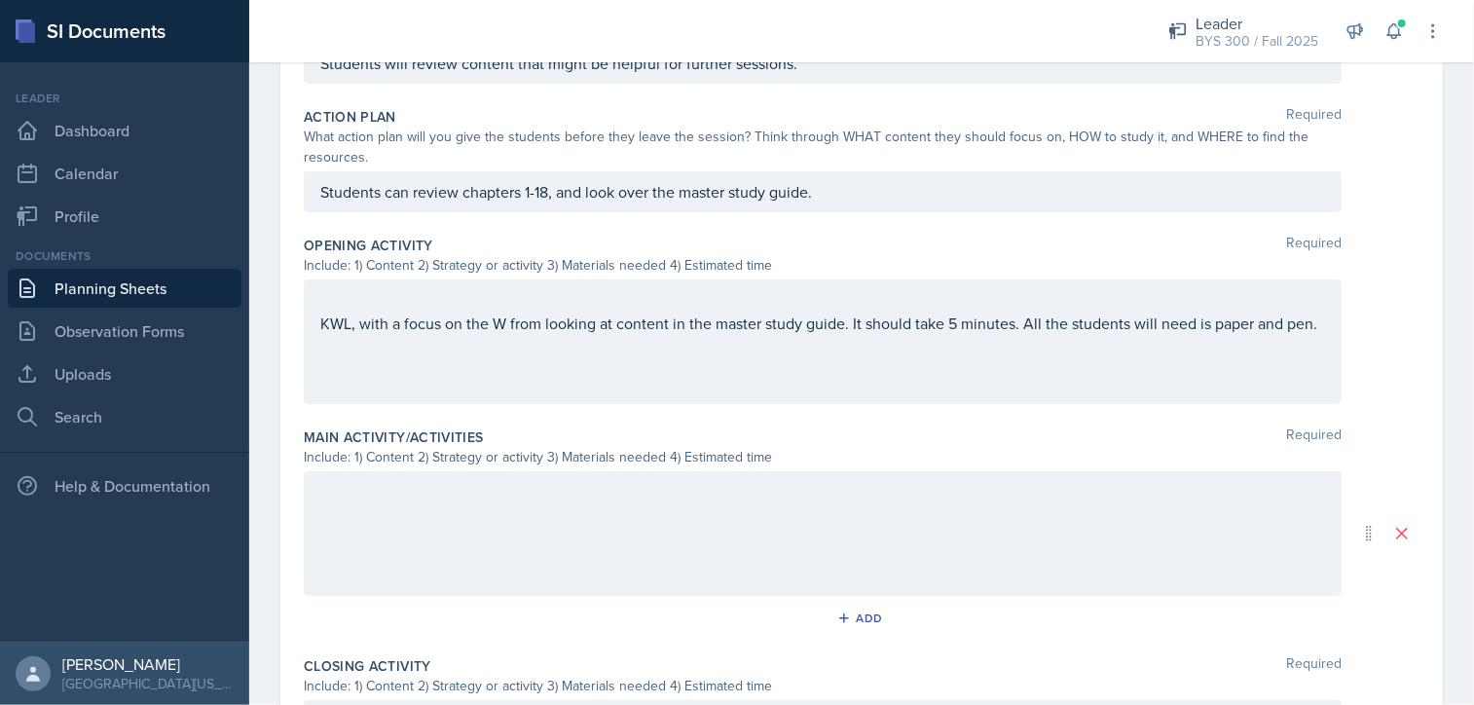
scroll to position [505, 0]
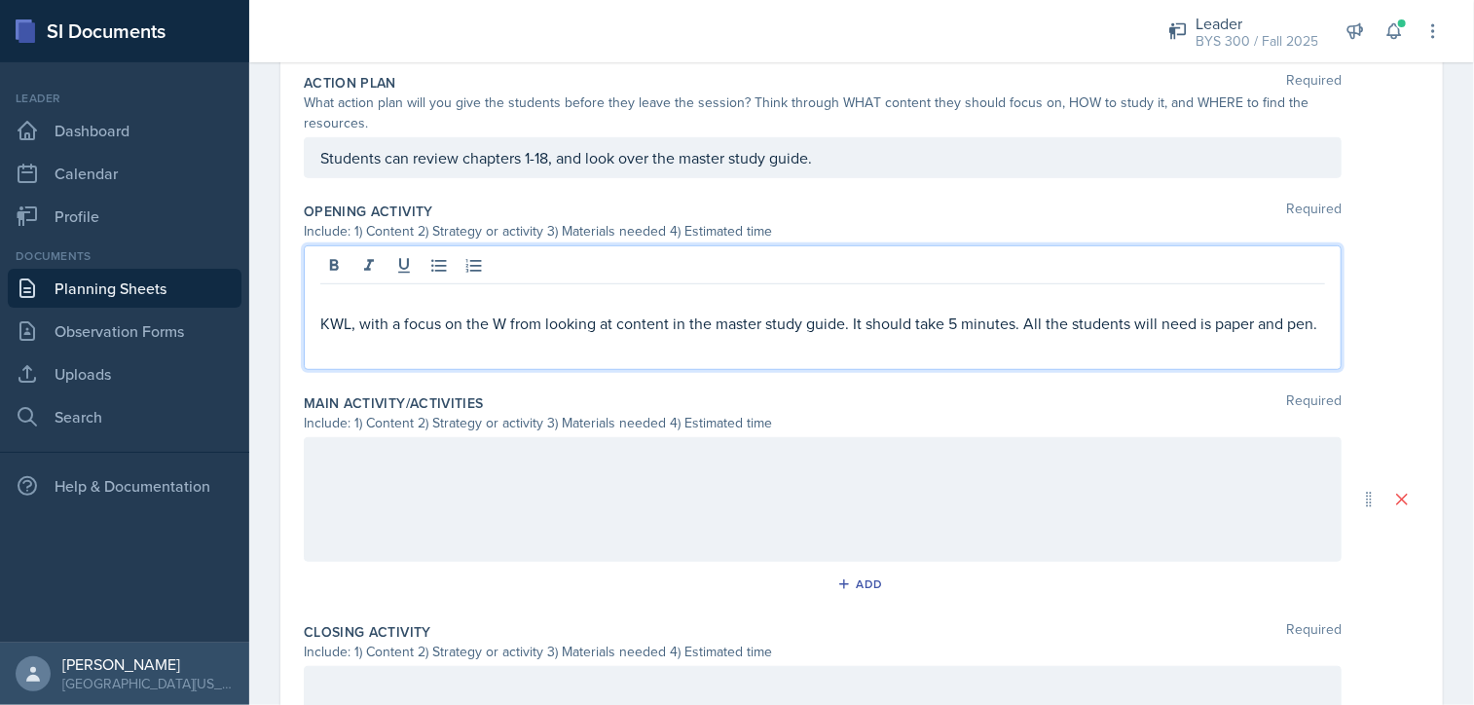
click at [418, 313] on p "KWL, with a focus on the W from looking at content in the master study guide. I…" at bounding box center [822, 322] width 1004 height 23
click at [382, 303] on p at bounding box center [822, 299] width 1004 height 23
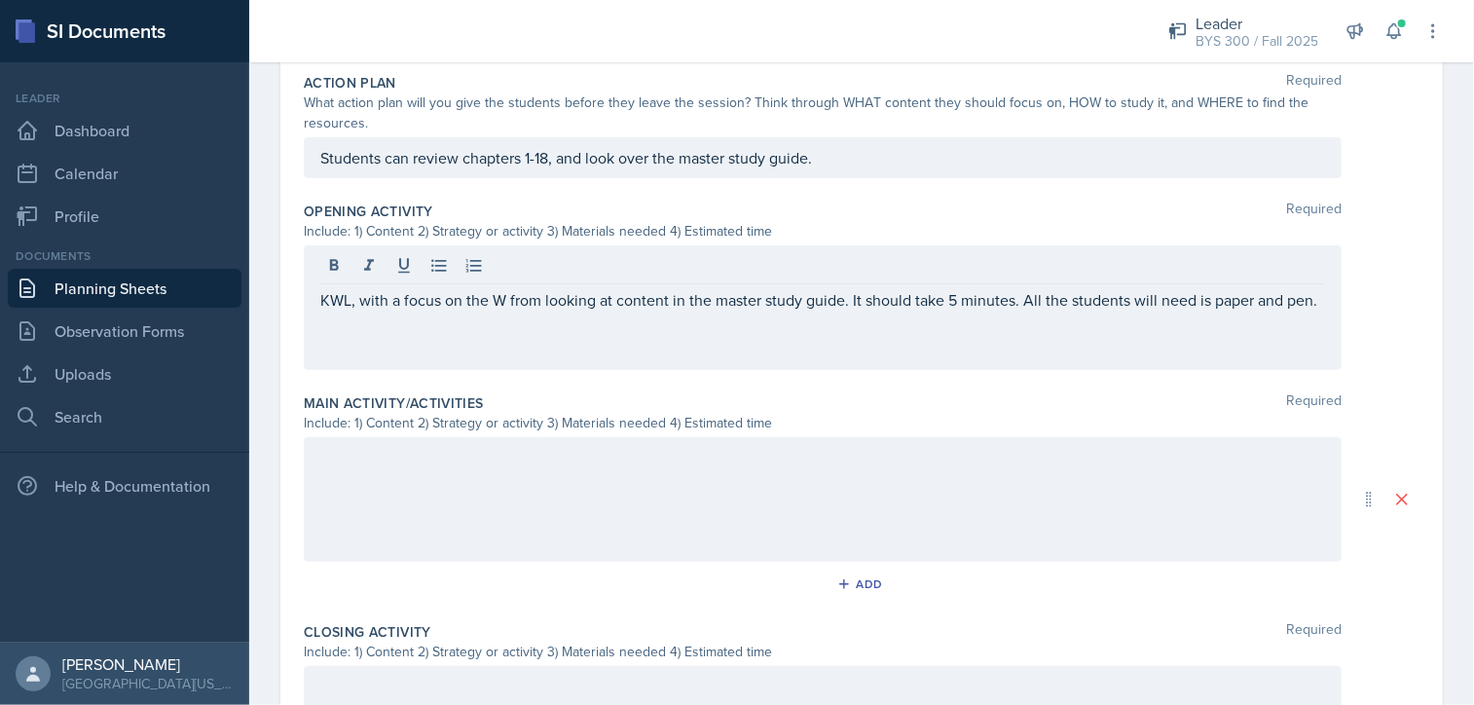
click at [340, 362] on div "KWL, with a focus on the W from looking at content in the master study guide. I…" at bounding box center [822, 307] width 1037 height 125
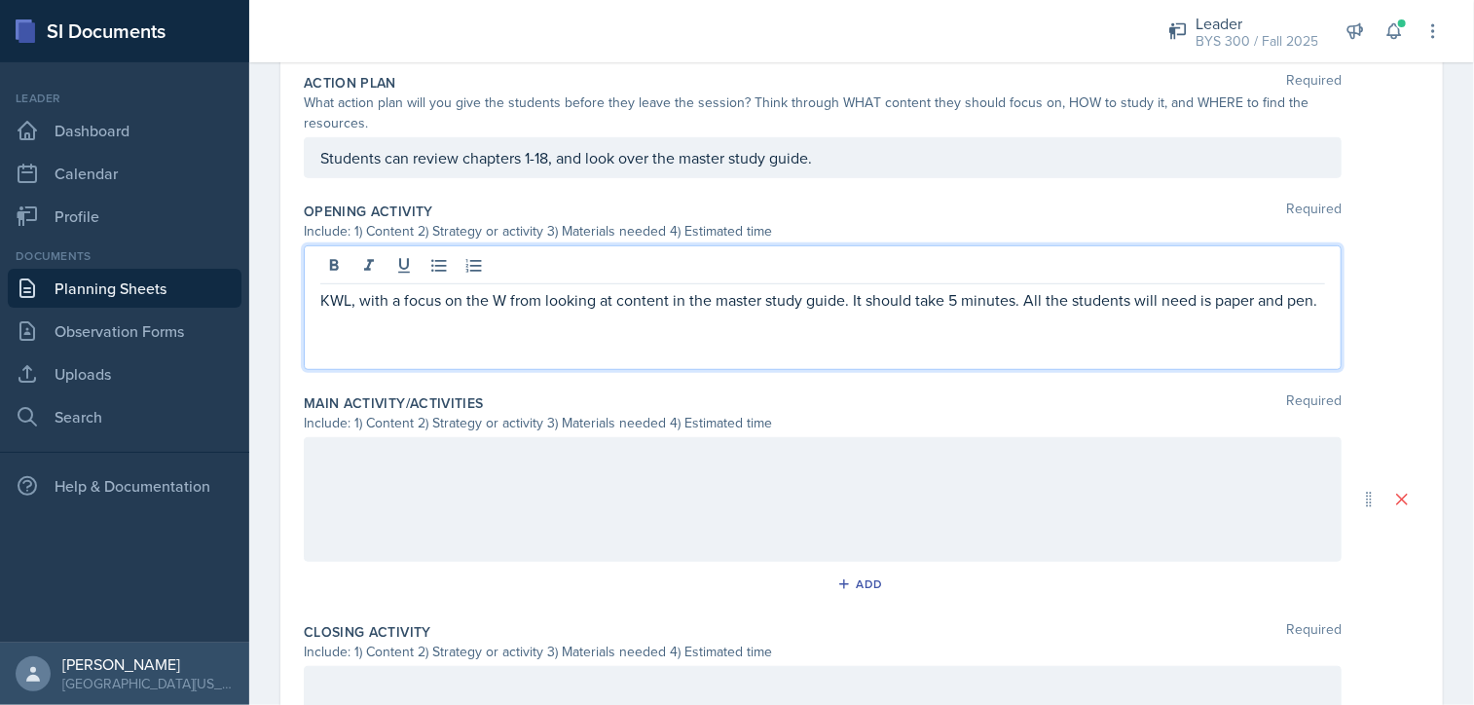
click at [346, 352] on div "KWL, with a focus on the W from looking at content in the master study guide. I…" at bounding box center [822, 307] width 1037 height 125
click at [370, 337] on div "KWL, with a focus on the W from looking at content in the master study guide. I…" at bounding box center [822, 307] width 1037 height 125
click at [375, 311] on p "KWL, with a focus on the W from looking at content in the master study guide. I…" at bounding box center [822, 299] width 1004 height 23
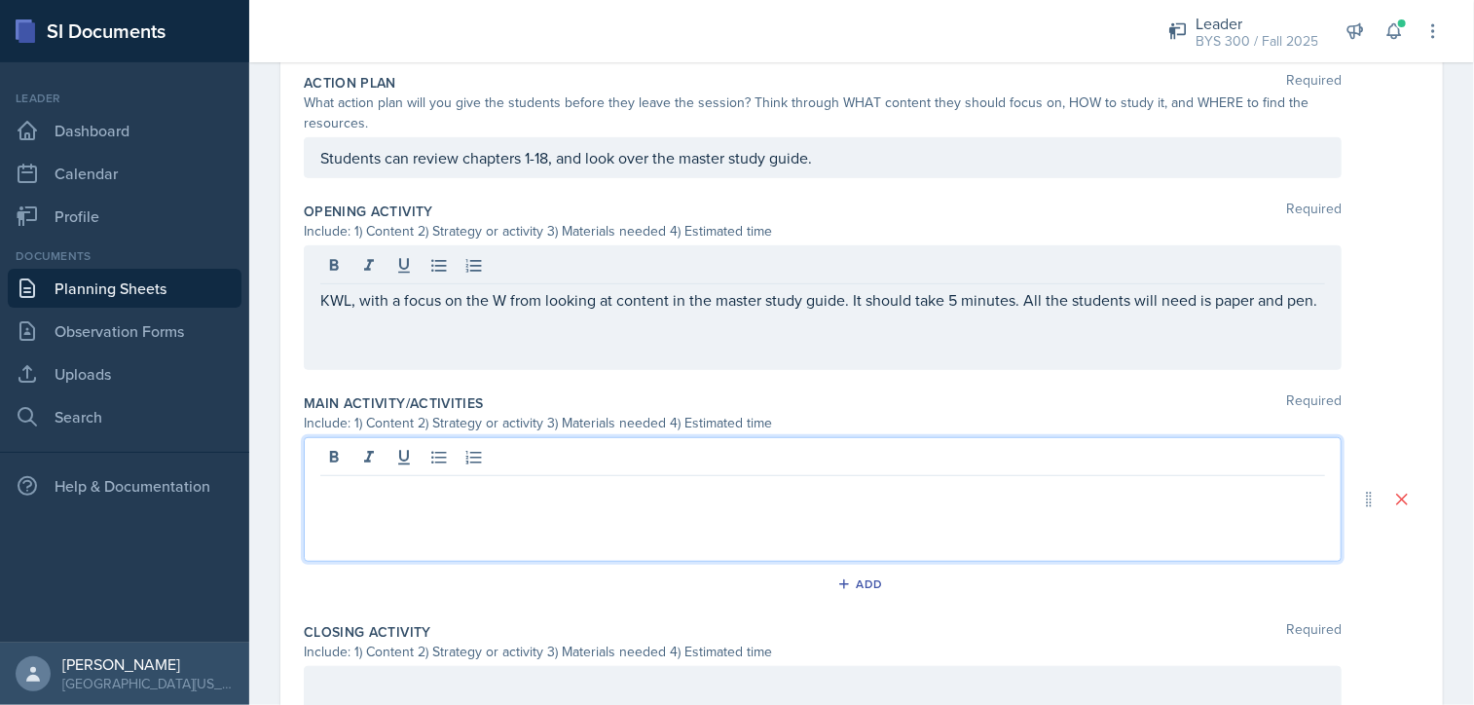
click at [419, 458] on div at bounding box center [822, 499] width 1037 height 125
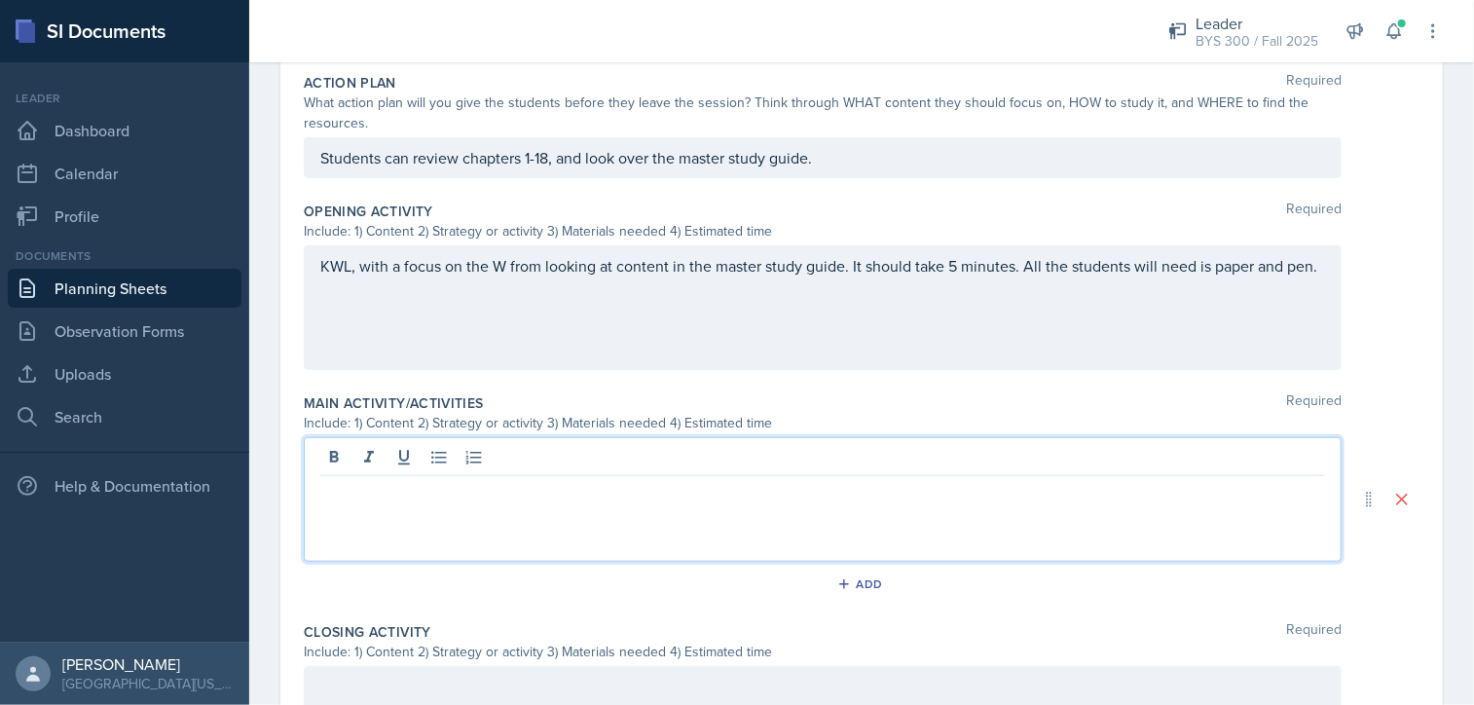
scroll to position [703, 0]
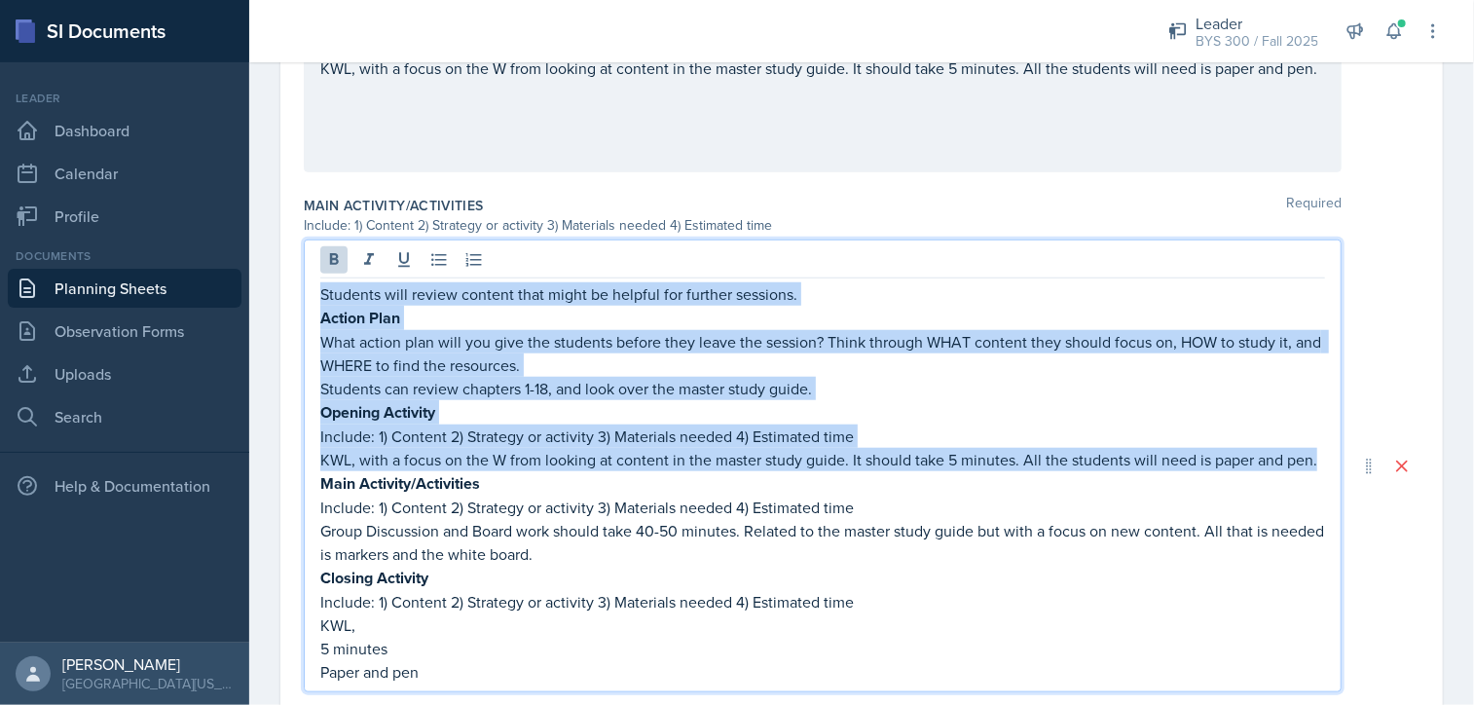
drag, startPoint x: 320, startPoint y: 293, endPoint x: 689, endPoint y: 474, distance: 410.9
click at [689, 474] on div "Students will review content that might be helpful for further sessions. Action…" at bounding box center [822, 482] width 1004 height 401
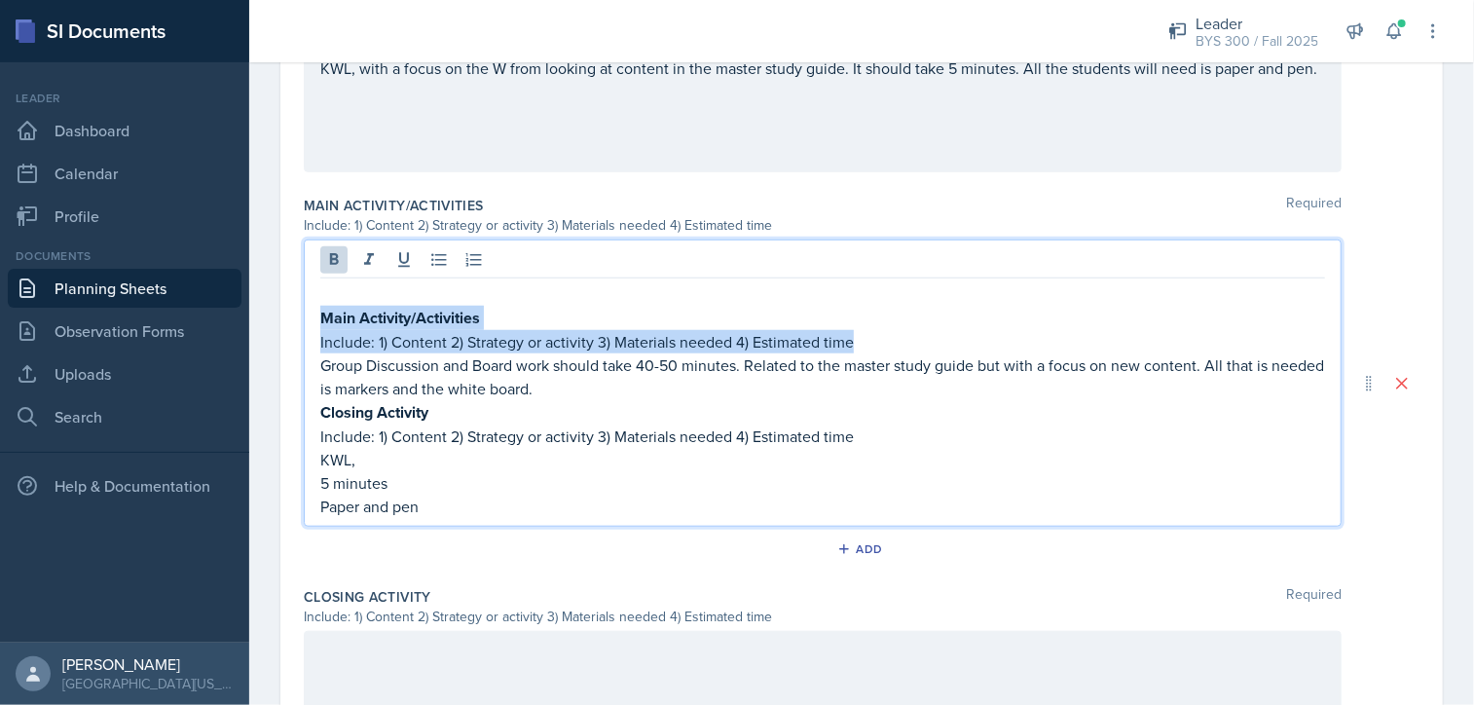
drag, startPoint x: 322, startPoint y: 310, endPoint x: 885, endPoint y: 342, distance: 563.4
click at [885, 342] on div "Main Activity/Activities Include: 1) Content 2) Strategy or activity 3) Materia…" at bounding box center [822, 400] width 1004 height 236
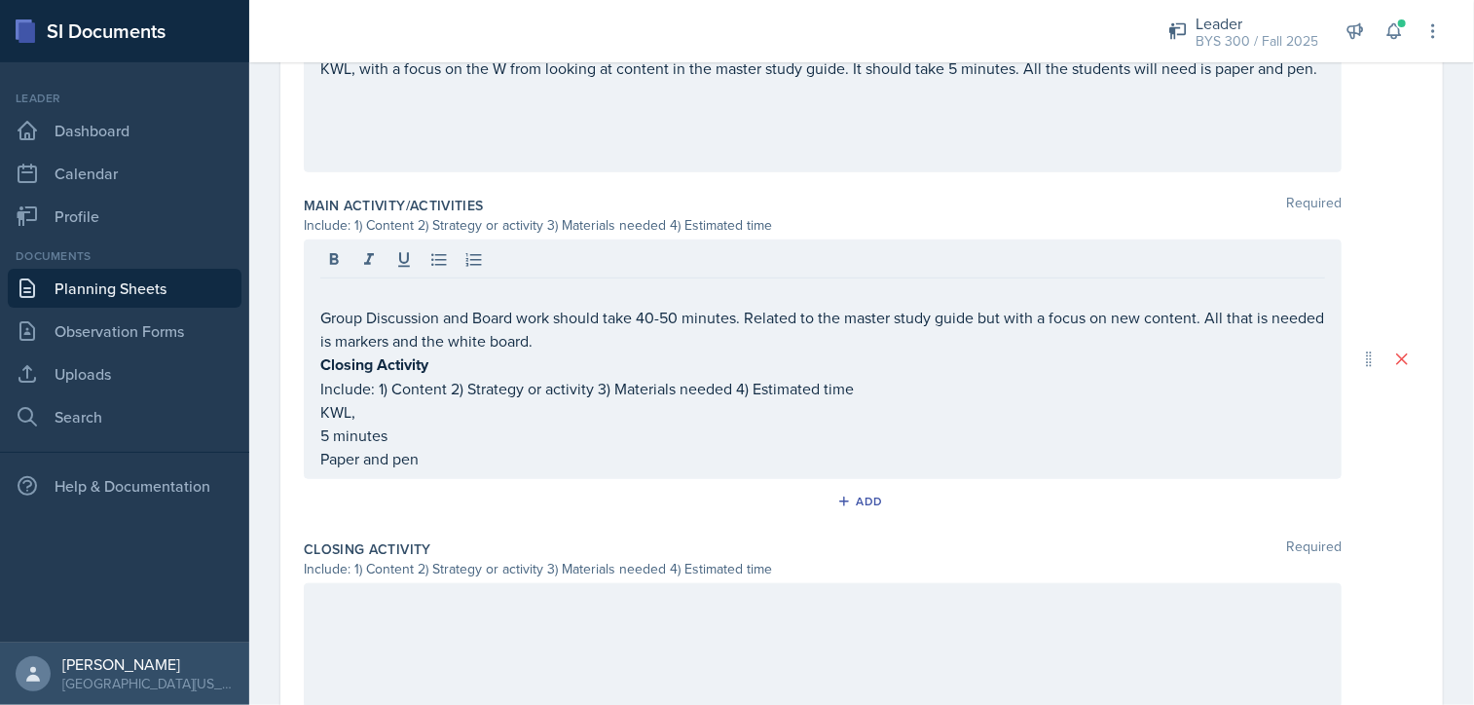
drag, startPoint x: 315, startPoint y: 363, endPoint x: 356, endPoint y: 391, distance: 49.7
click at [356, 391] on div "Group Discussion and Board work should take 40-50 minutes. Related to the maste…" at bounding box center [822, 358] width 1037 height 239
click at [321, 358] on div "Group Discussion and Board work should take 40-50 minutes. Related to the maste…" at bounding box center [822, 358] width 1037 height 239
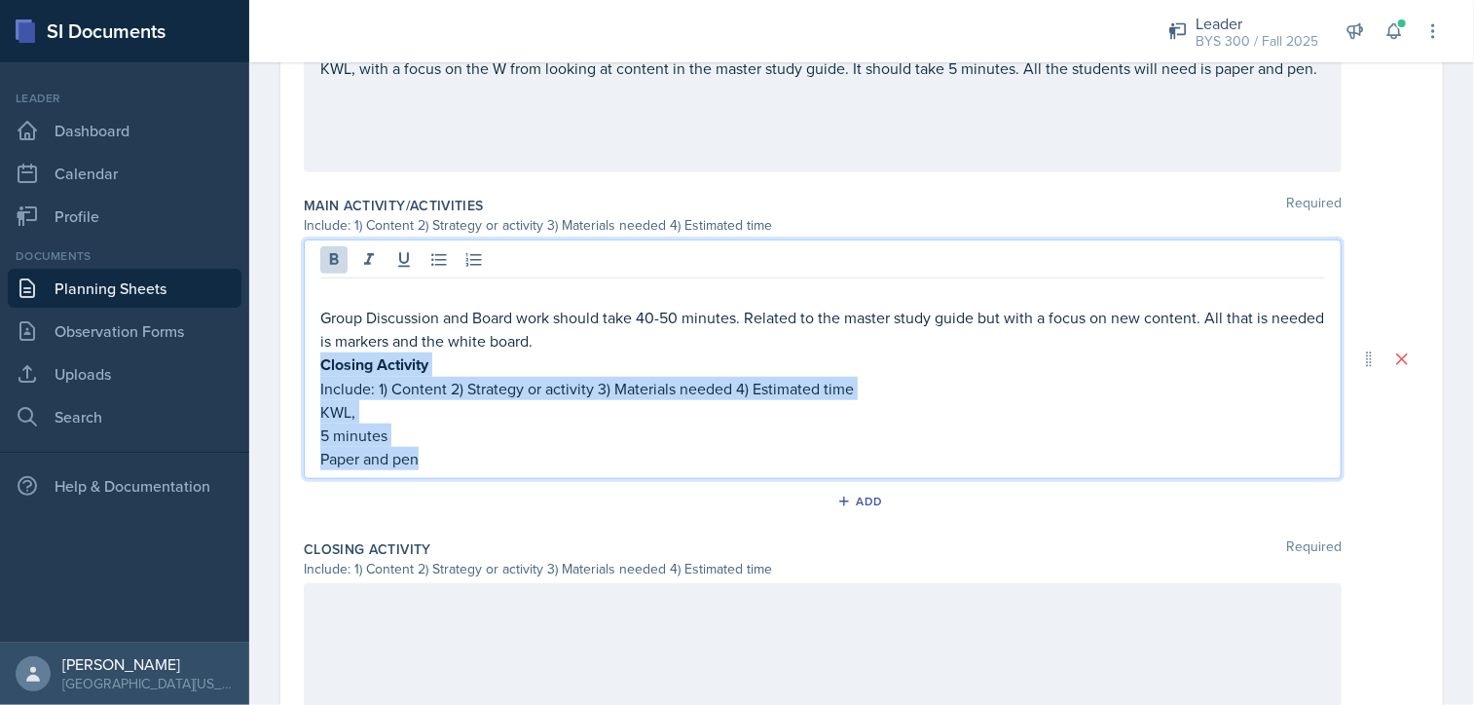
drag, startPoint x: 322, startPoint y: 360, endPoint x: 455, endPoint y: 466, distance: 169.6
click at [455, 466] on div "Group Discussion and Board work should take 40-50 minutes. Related to the maste…" at bounding box center [822, 358] width 1037 height 239
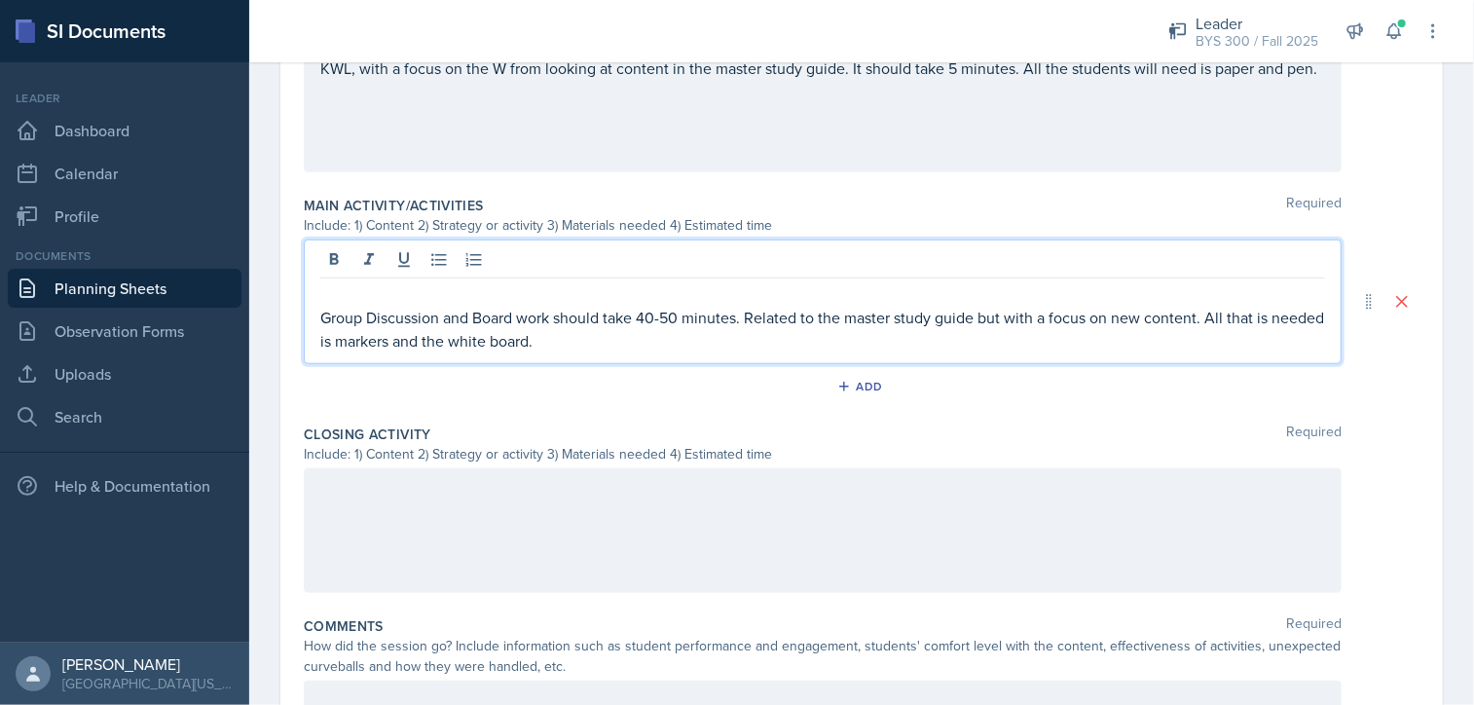
click at [332, 298] on p at bounding box center [822, 293] width 1004 height 23
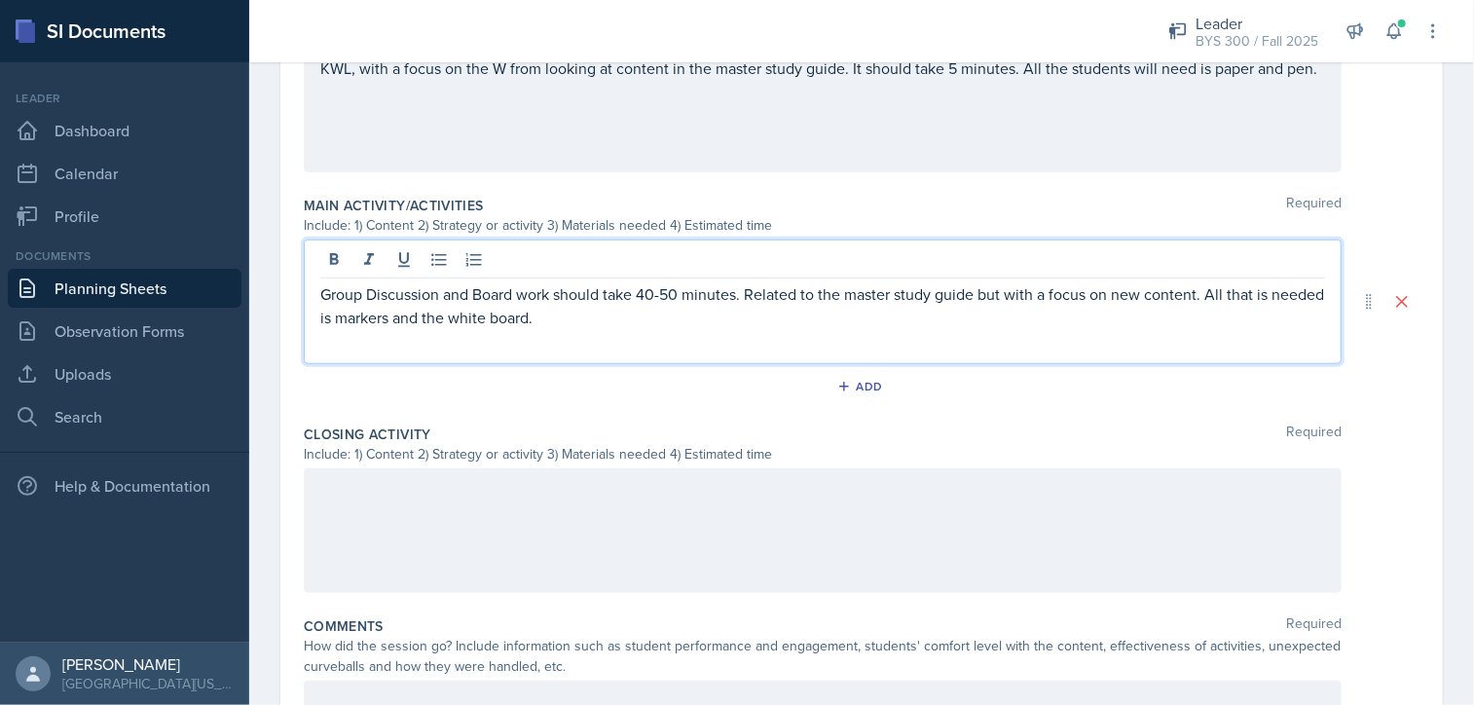
click at [350, 492] on div at bounding box center [822, 530] width 1037 height 125
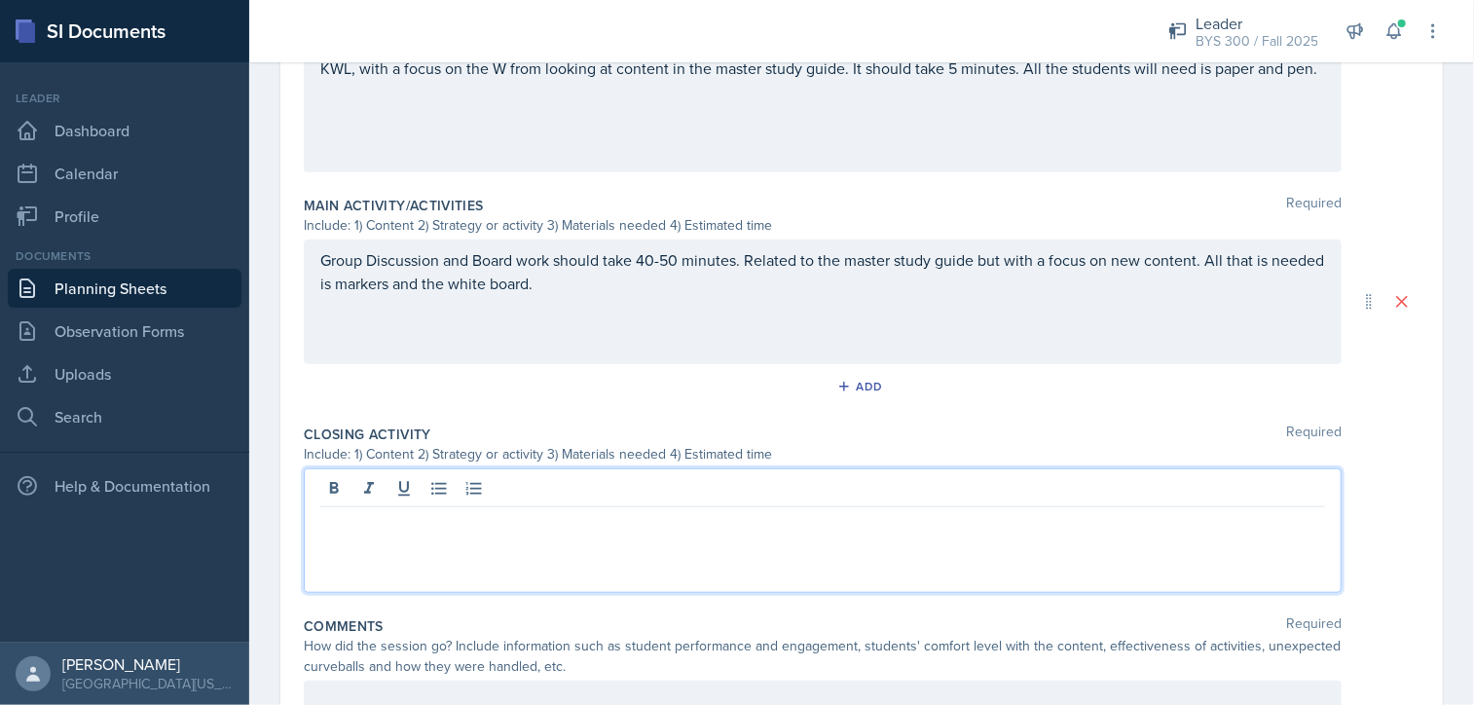
scroll to position [930, 0]
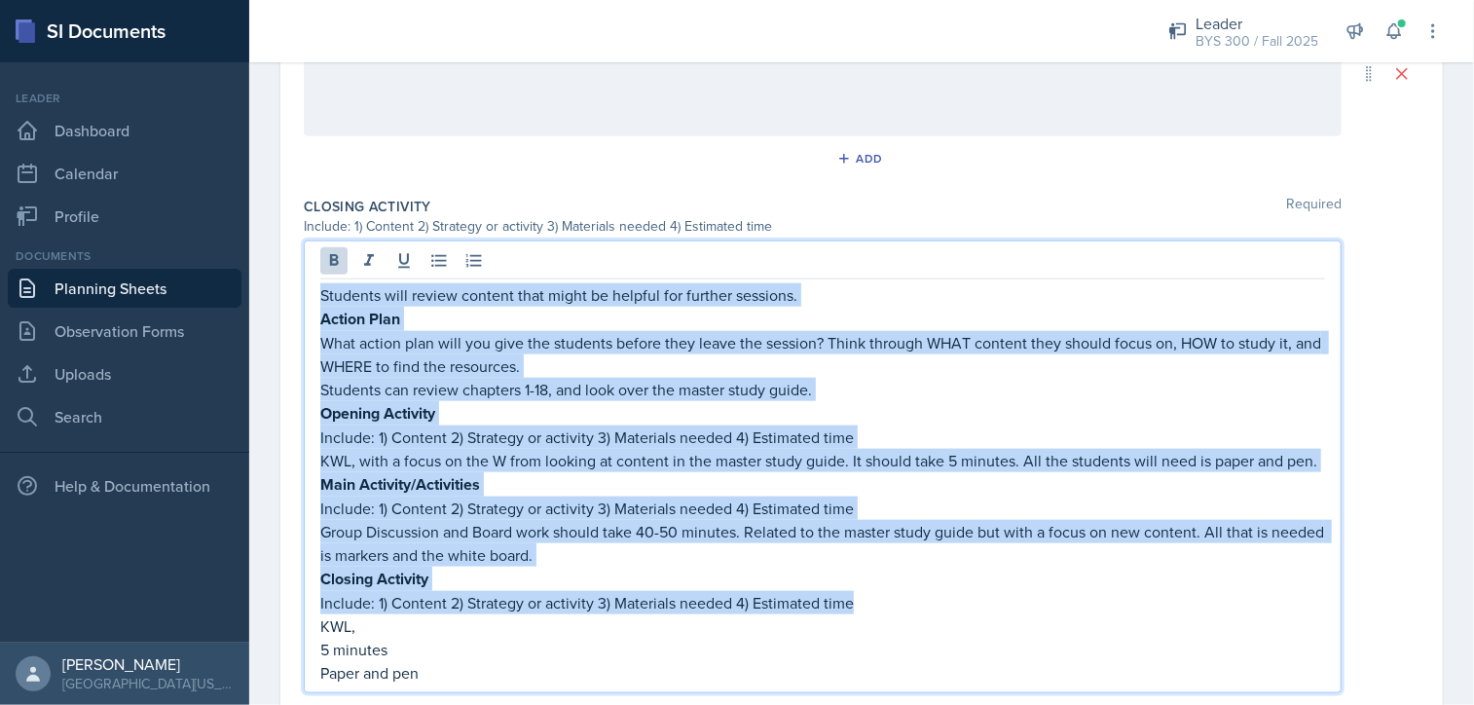
drag, startPoint x: 322, startPoint y: 291, endPoint x: 919, endPoint y: 611, distance: 677.1
click at [919, 611] on div "Students will review content that might be helpful for further sessions. Action…" at bounding box center [822, 483] width 1004 height 401
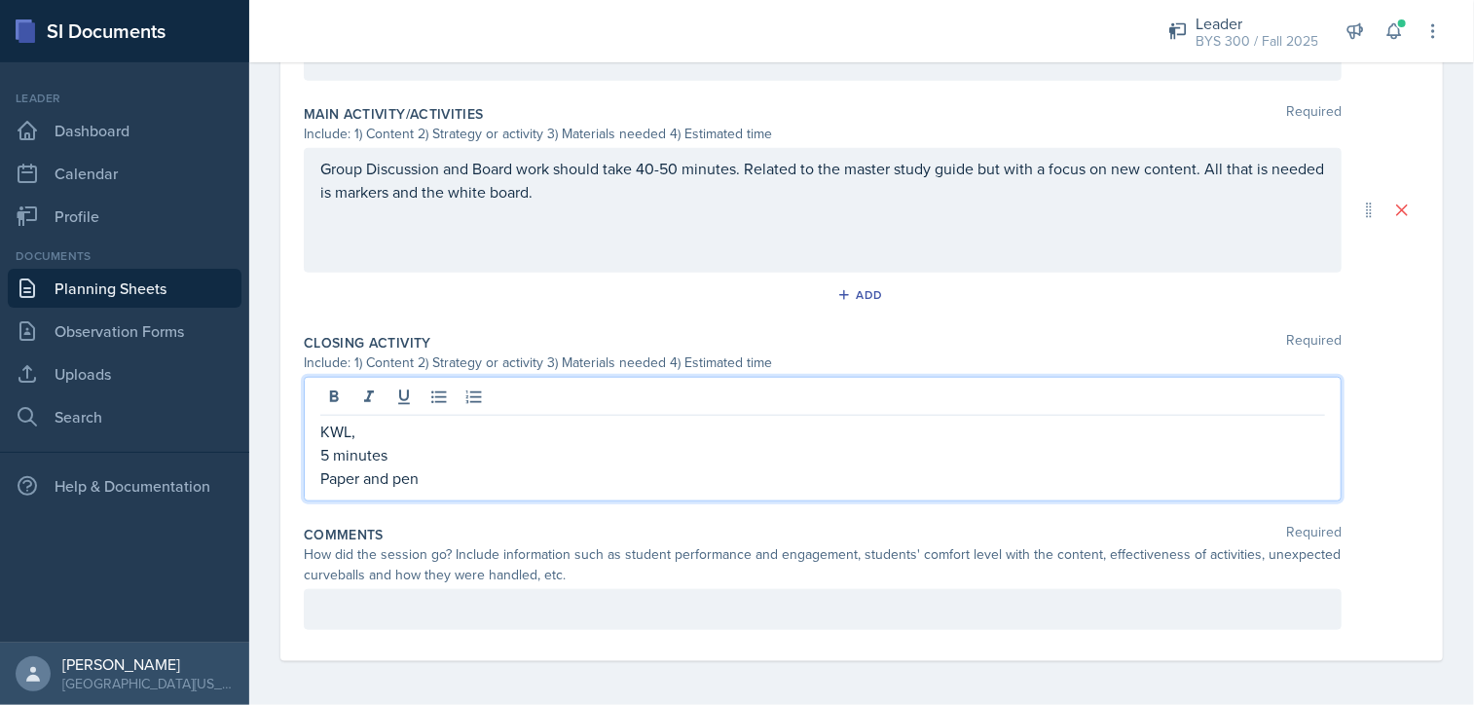
scroll to position [0, 0]
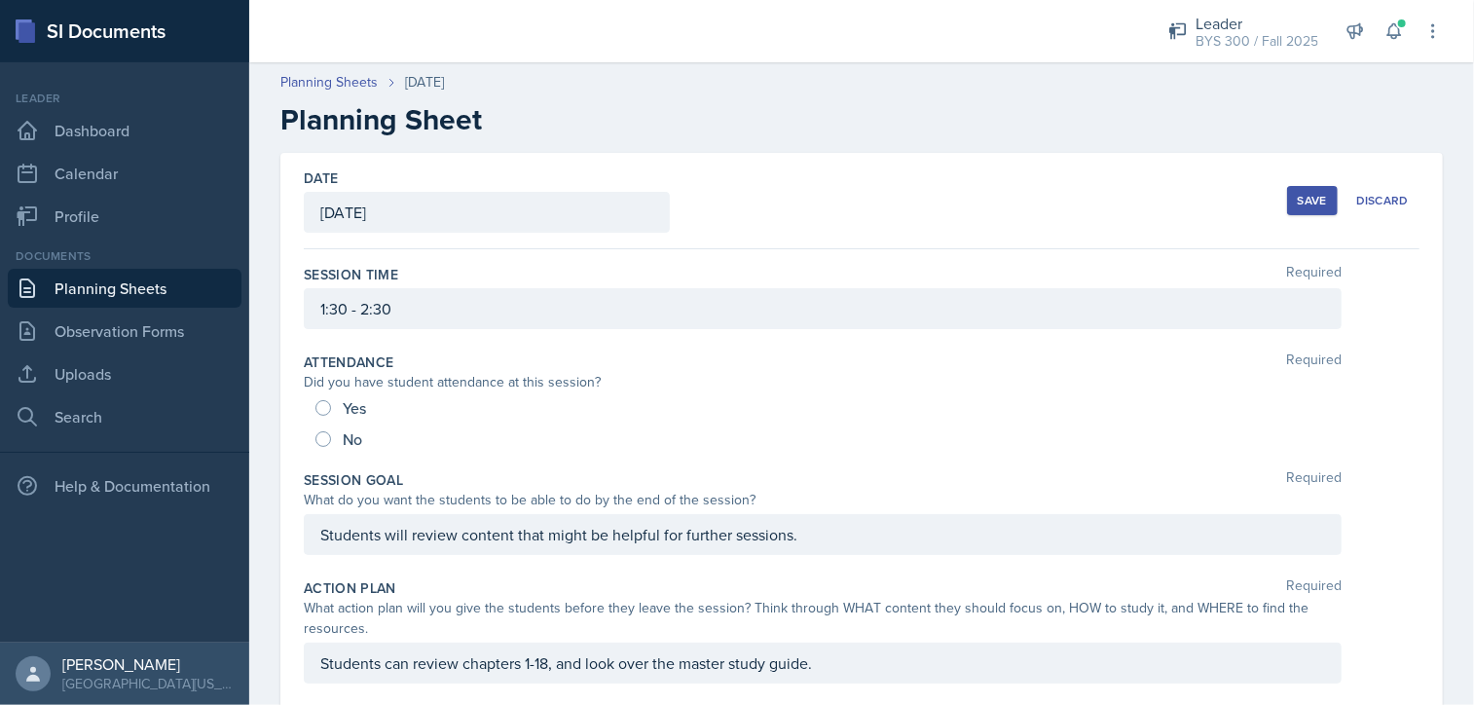
click at [1295, 208] on button "Save" at bounding box center [1312, 200] width 51 height 29
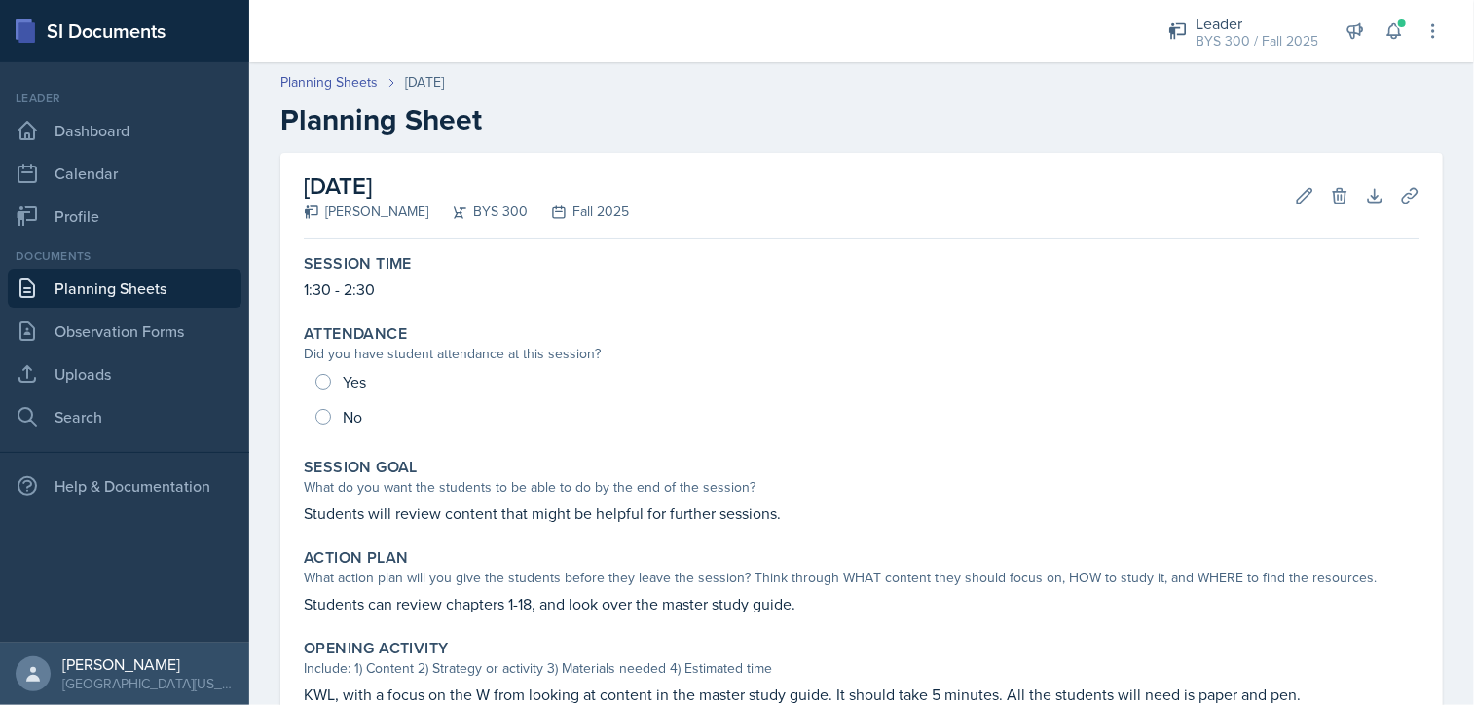
click at [146, 275] on link "Planning Sheets" at bounding box center [125, 288] width 234 height 39
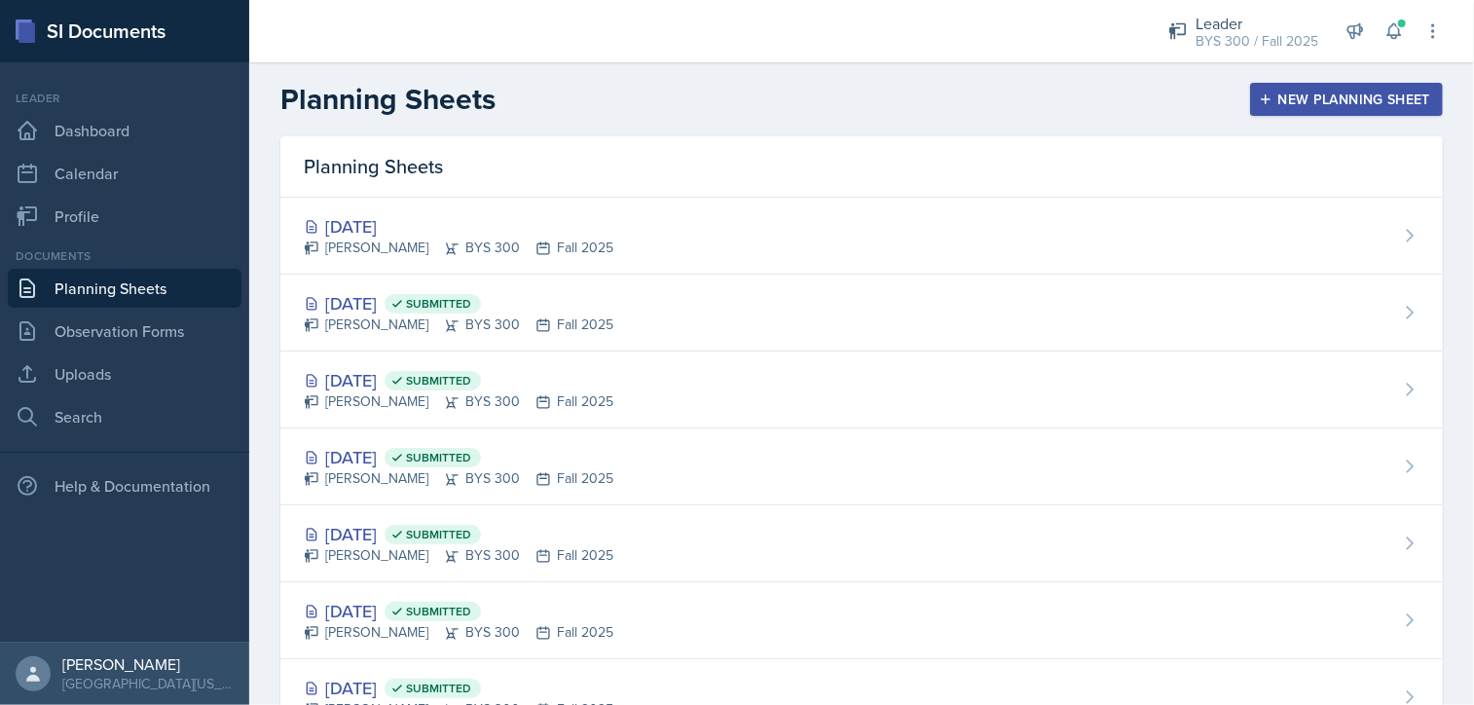
click at [1262, 91] on div "New Planning Sheet" at bounding box center [1345, 99] width 167 height 16
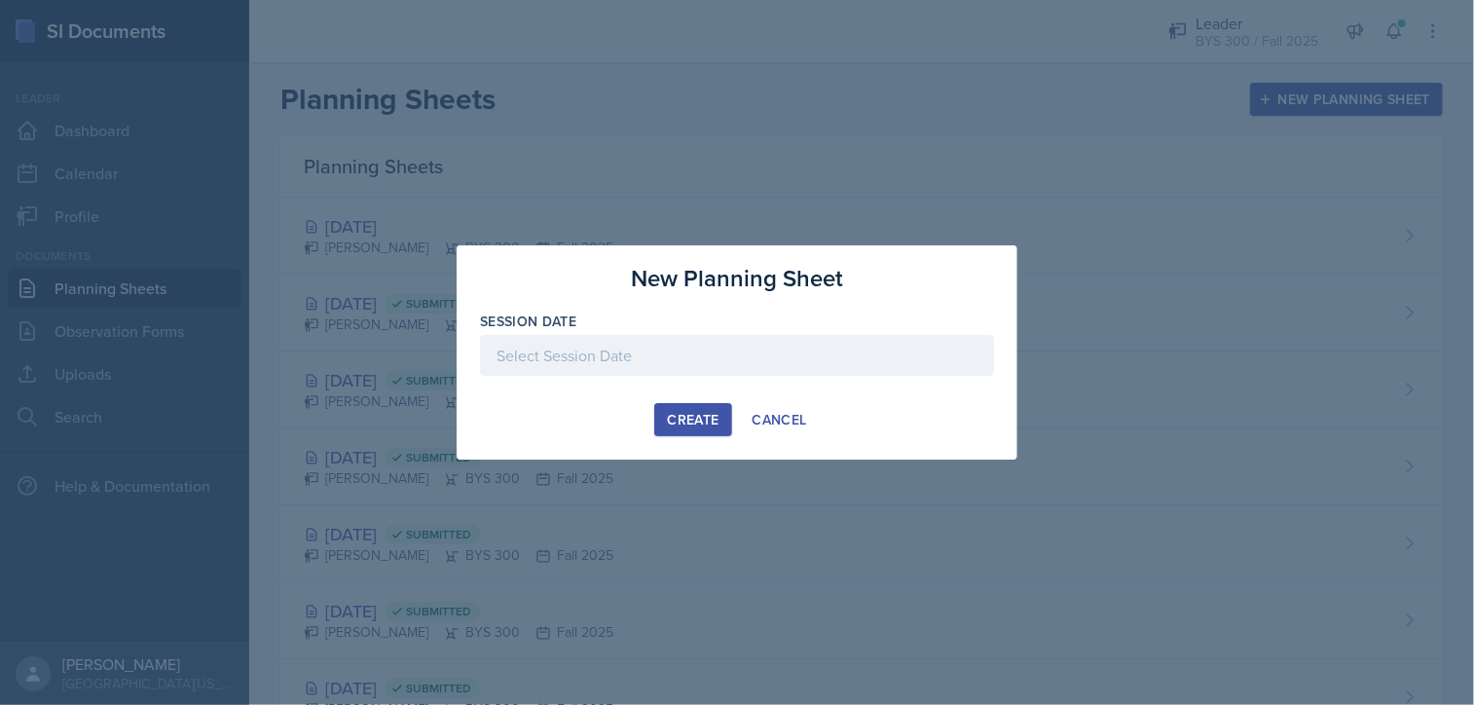
click at [771, 348] on div at bounding box center [737, 355] width 514 height 41
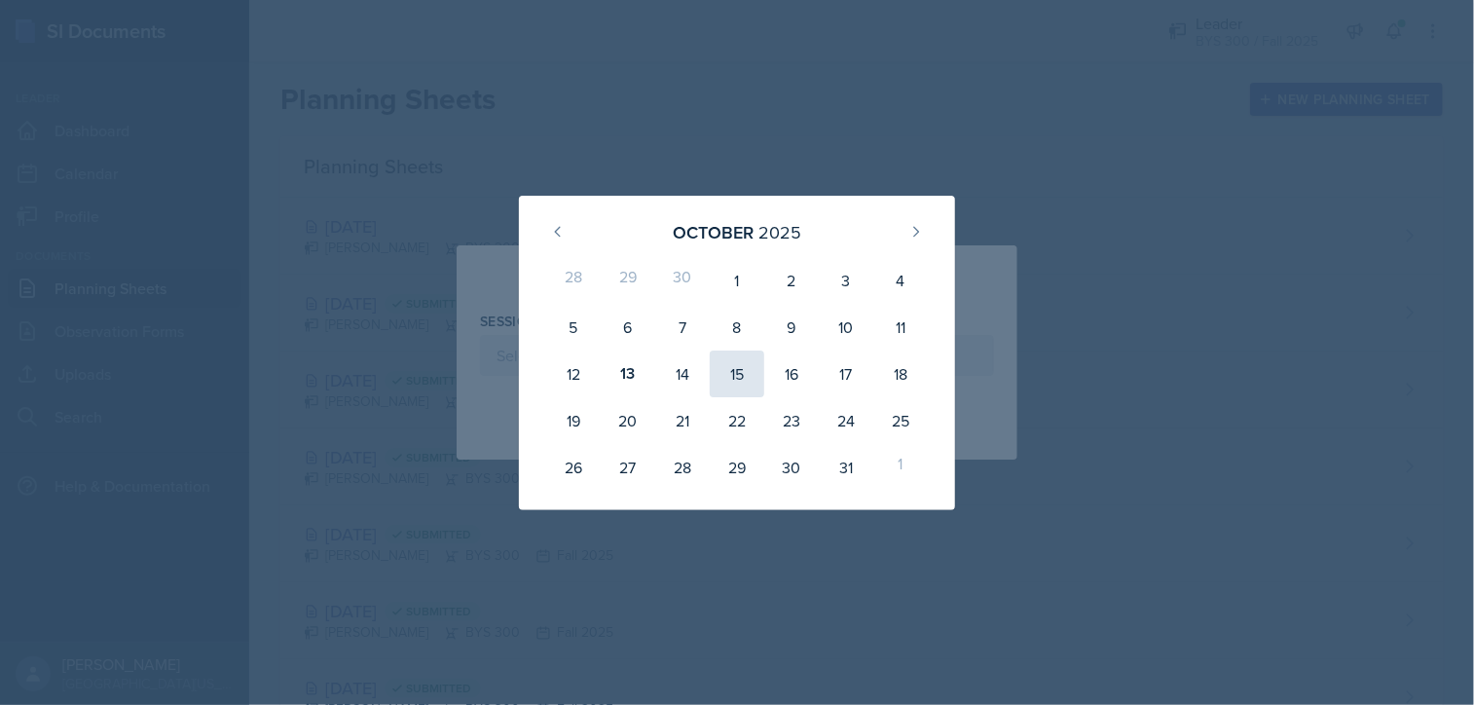
click at [720, 387] on div "15" at bounding box center [737, 373] width 55 height 47
type input "[DATE]"
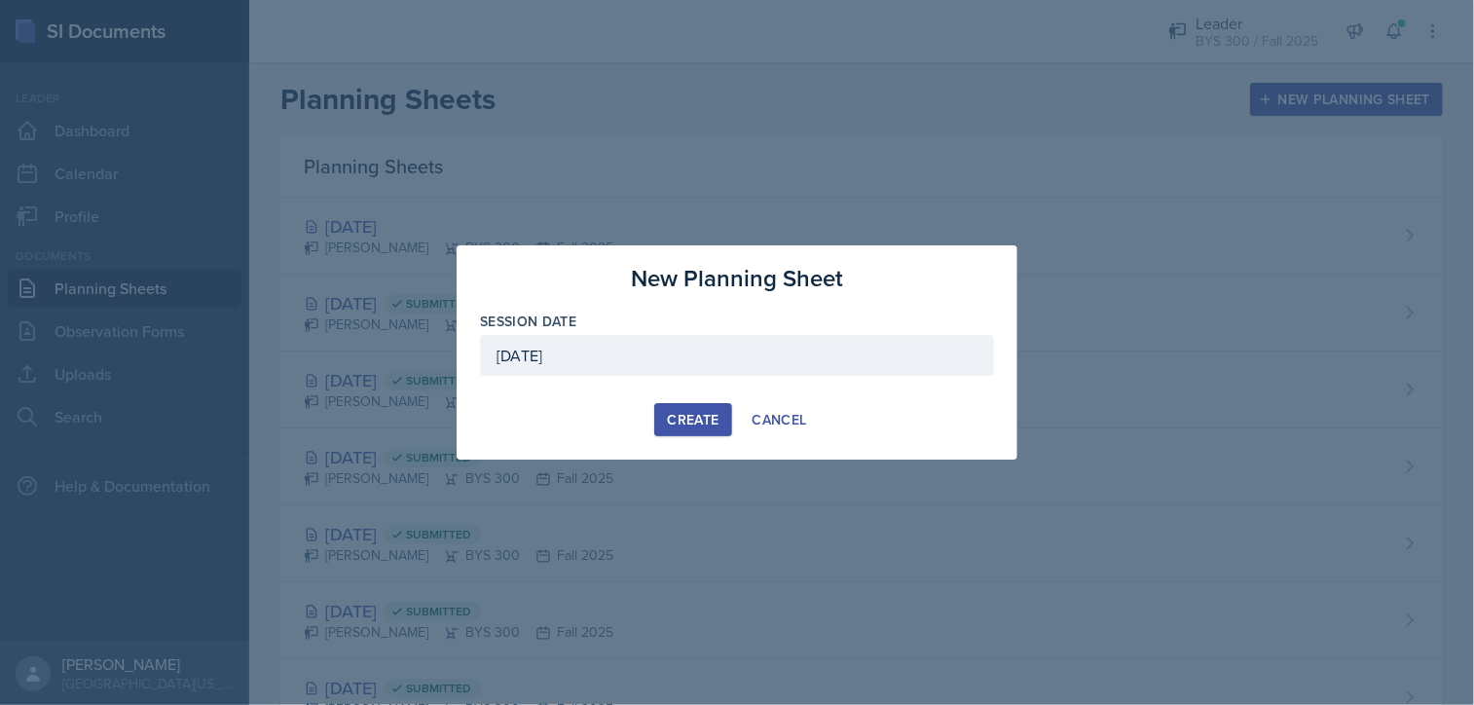
click at [701, 405] on button "Create" at bounding box center [692, 419] width 77 height 33
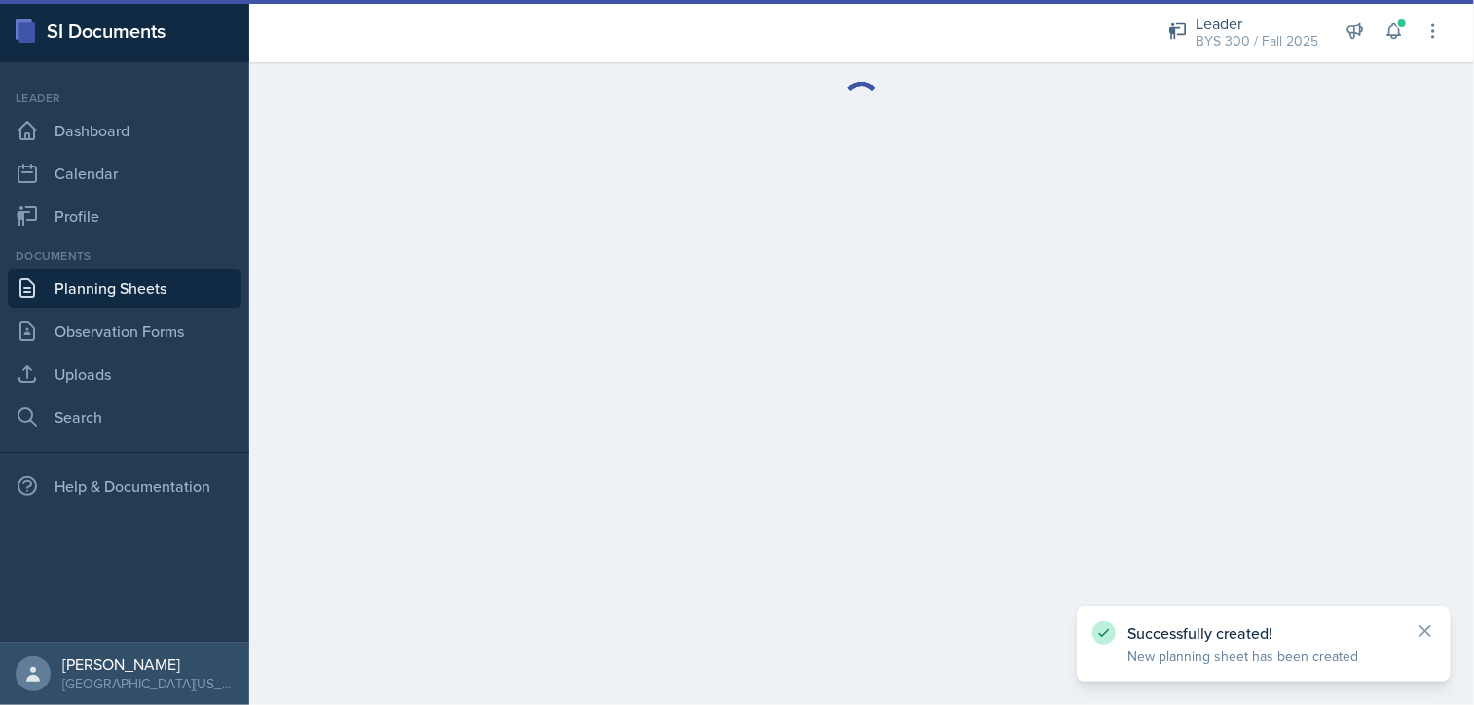
click at [143, 291] on link "Planning Sheets" at bounding box center [125, 288] width 234 height 39
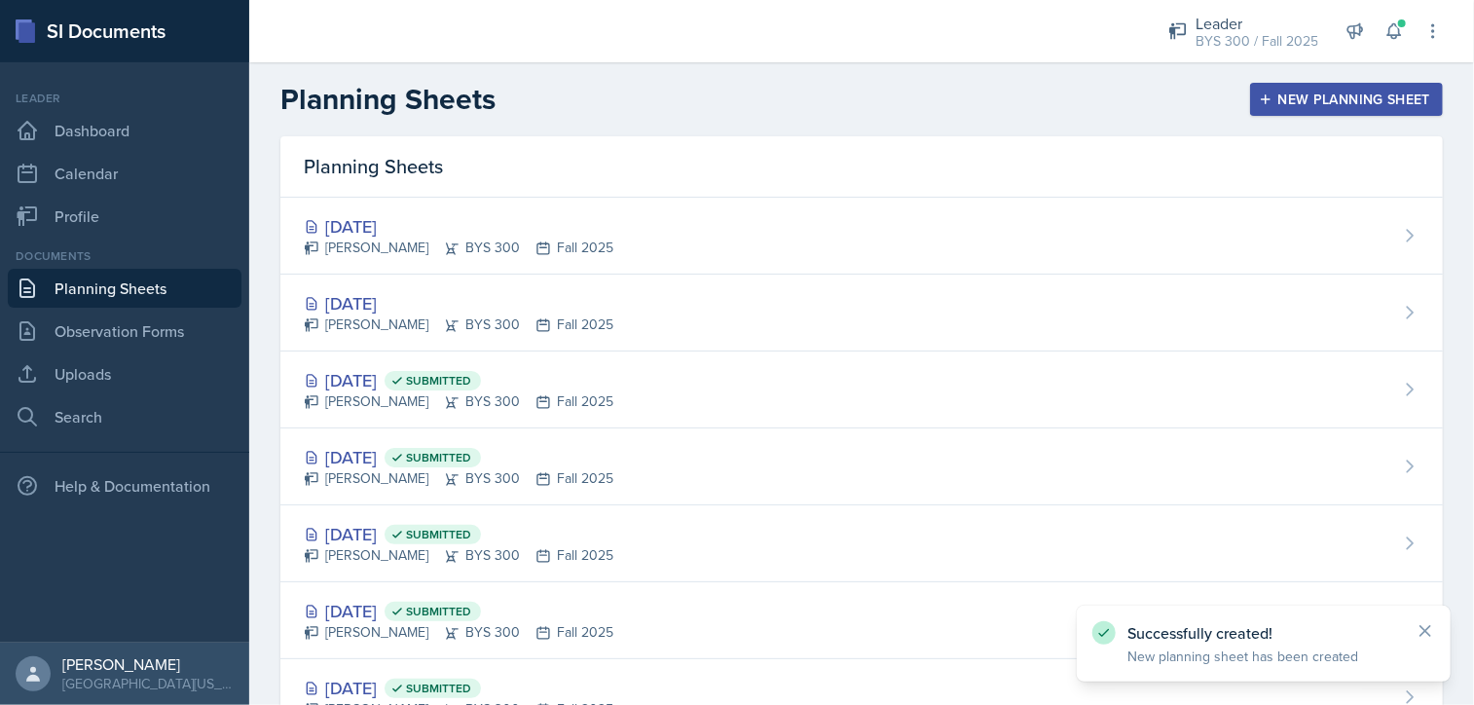
click at [1256, 65] on header "Planning Sheets New Planning Sheet" at bounding box center [861, 99] width 1224 height 74
click at [1262, 88] on button "New Planning Sheet" at bounding box center [1346, 99] width 193 height 33
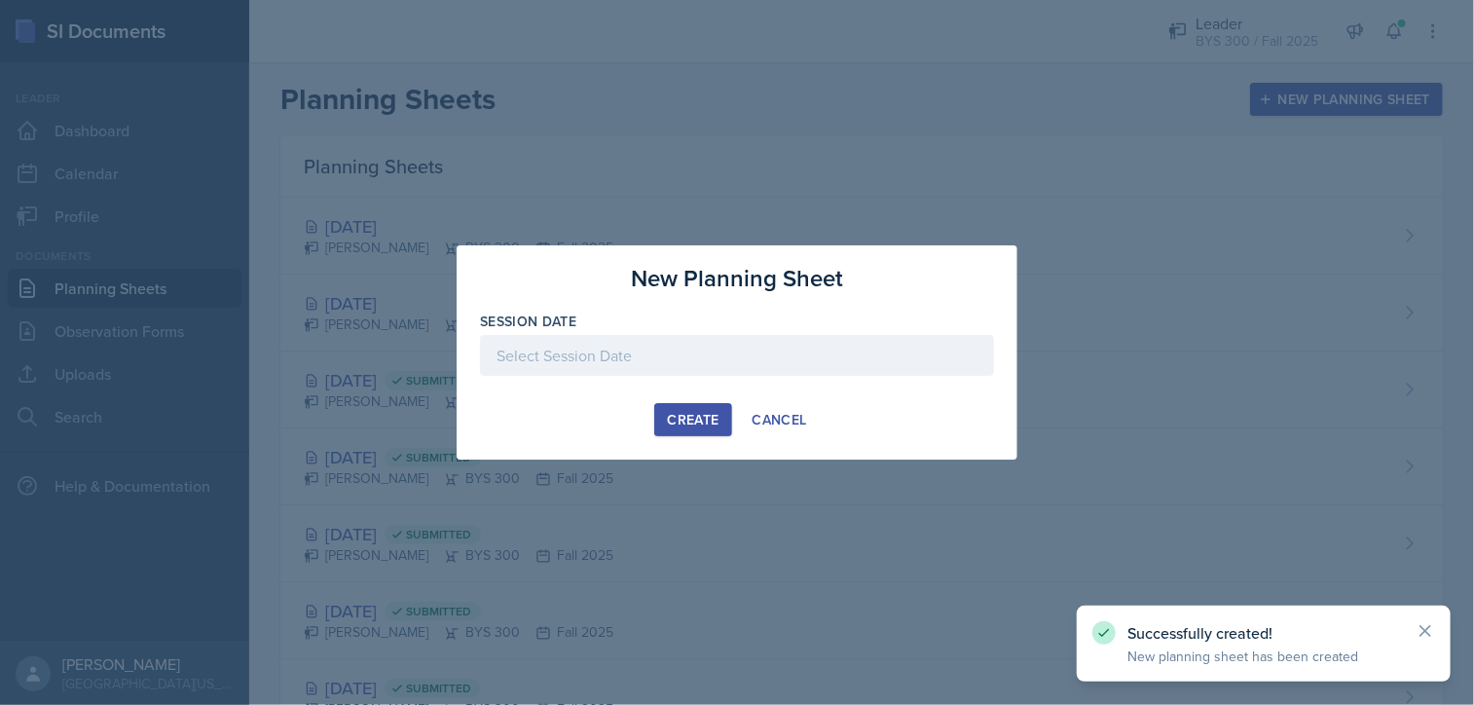
click at [865, 342] on div at bounding box center [737, 355] width 514 height 41
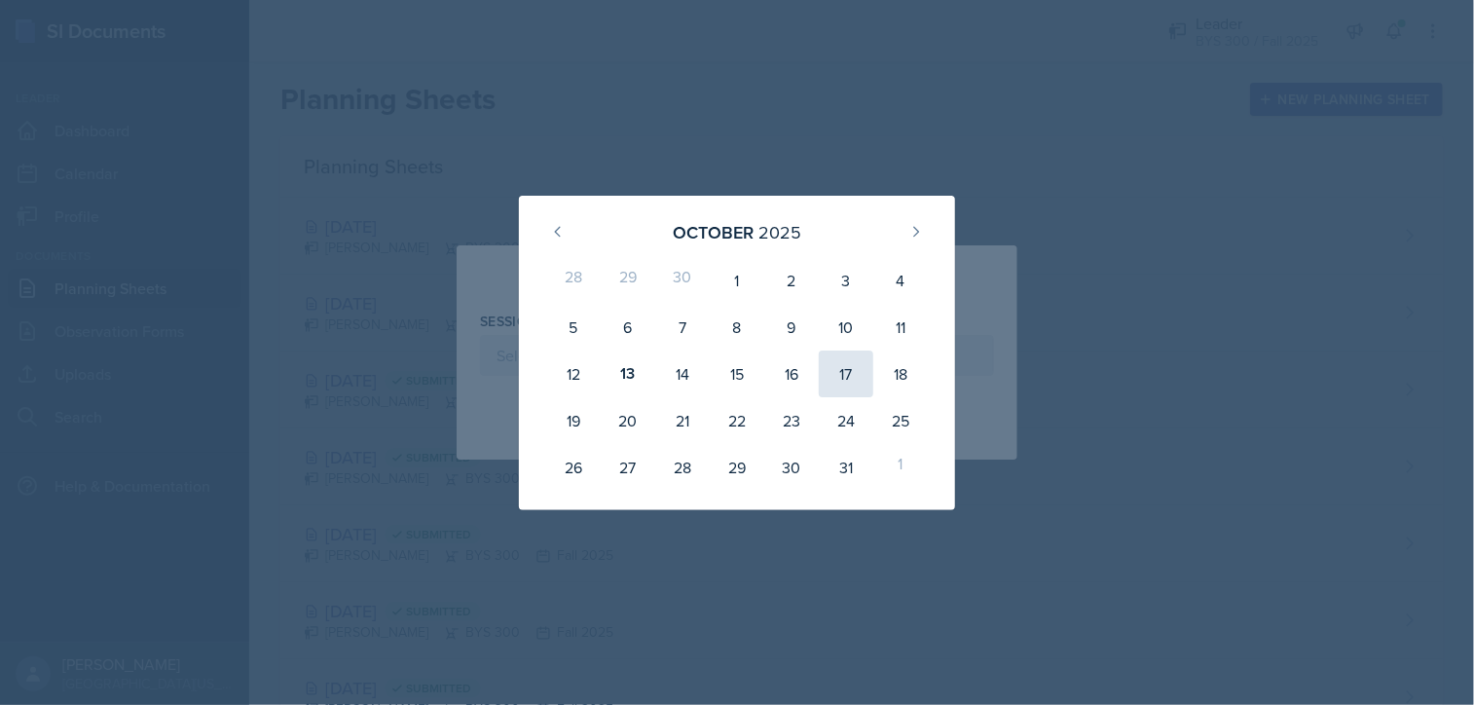
click at [832, 374] on div "17" at bounding box center [846, 373] width 55 height 47
type input "[DATE]"
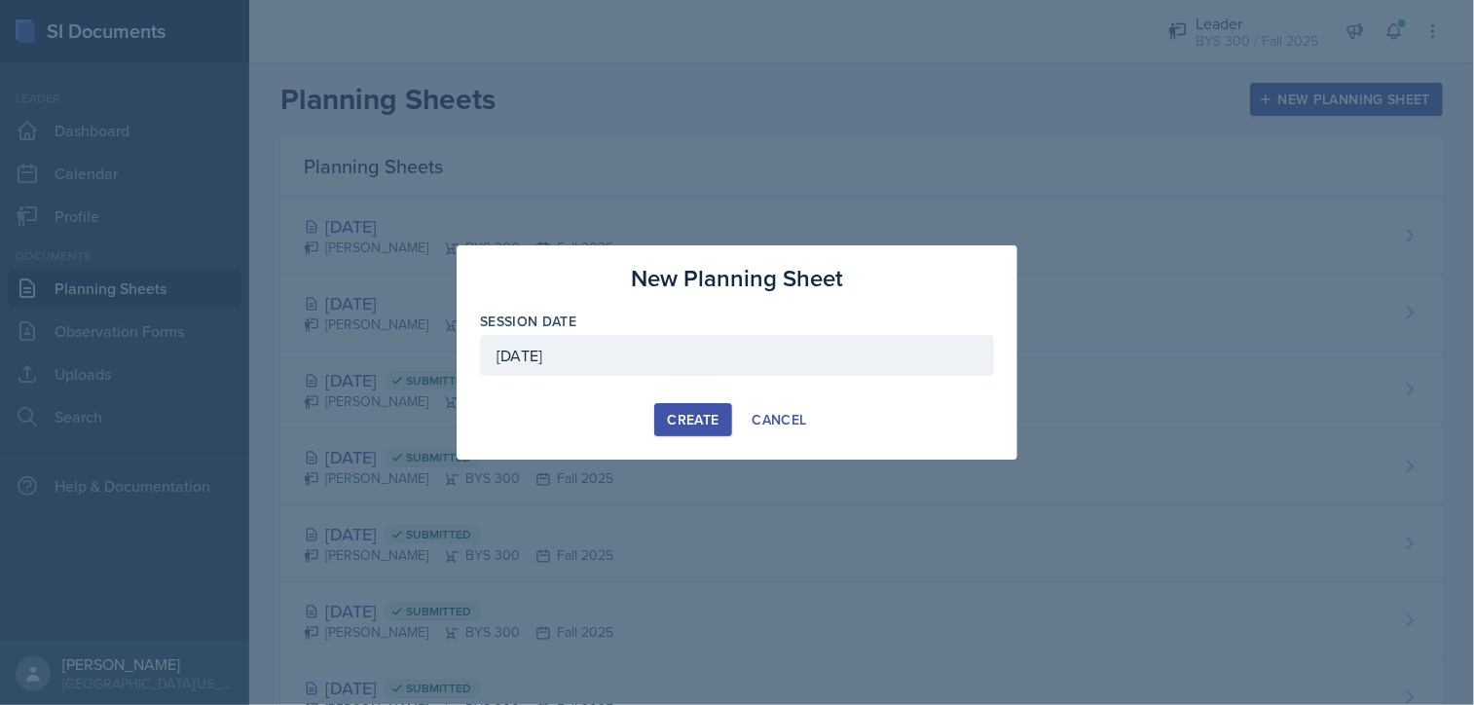
click at [692, 425] on div "Create" at bounding box center [693, 420] width 52 height 16
